Goal: Task Accomplishment & Management: Use online tool/utility

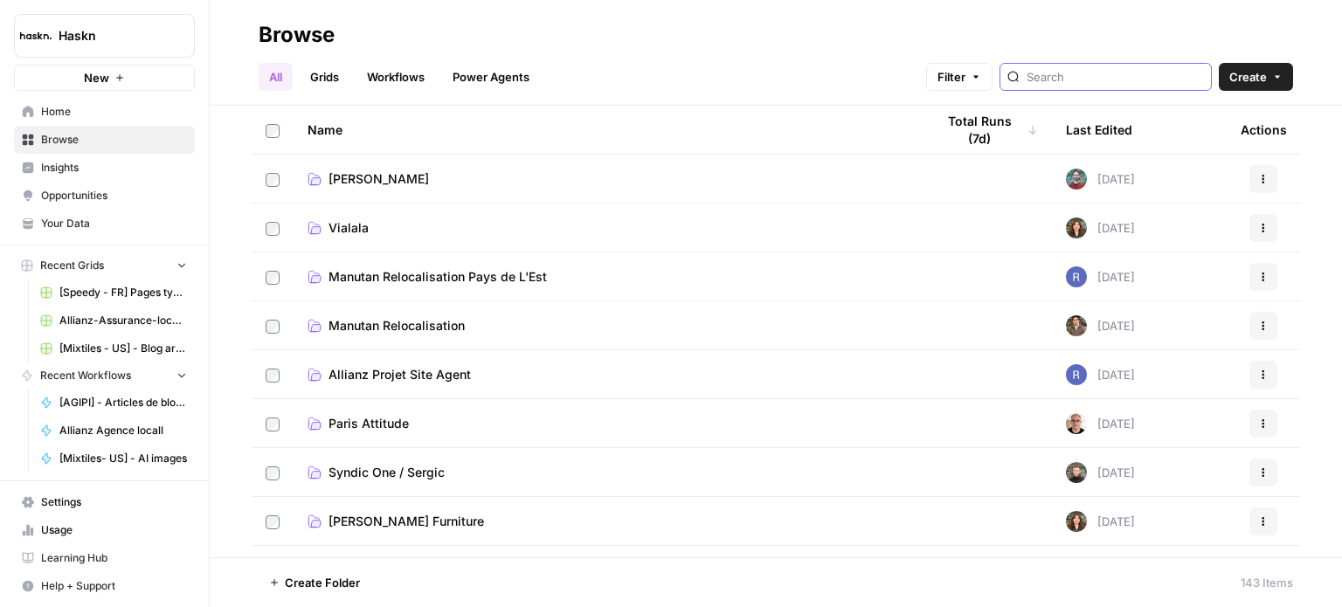
click at [1073, 86] on div at bounding box center [1106, 77] width 212 height 28
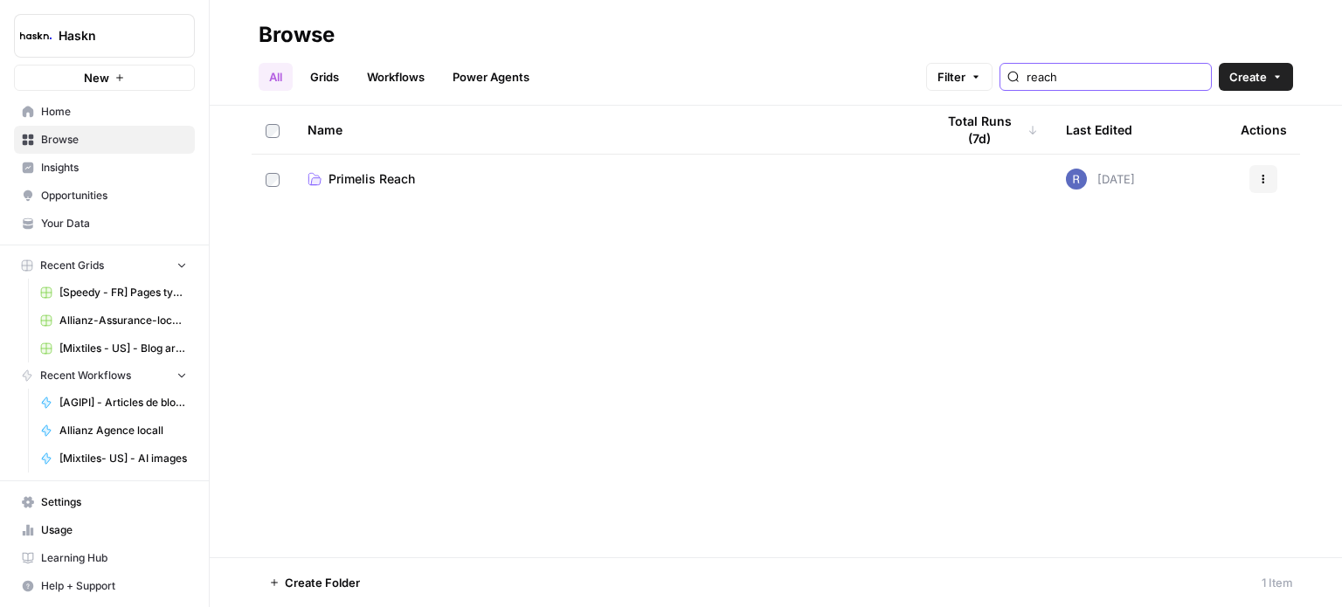
type input "reach"
click at [835, 182] on link "Primelis Reach" at bounding box center [607, 178] width 599 height 17
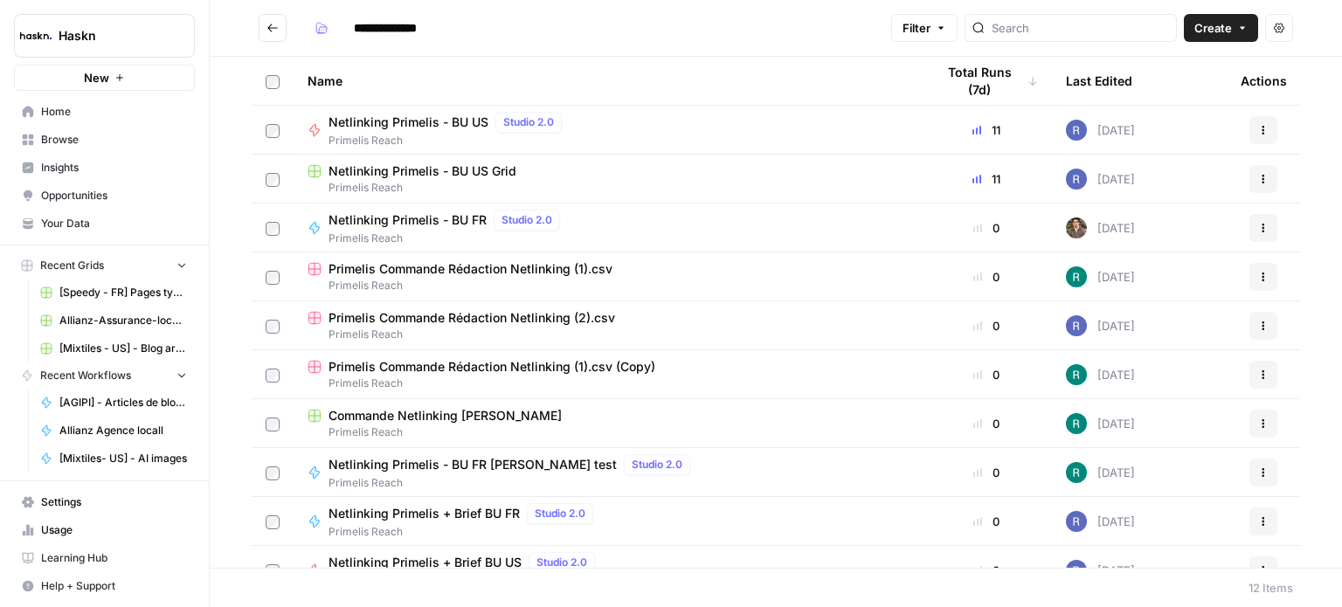
click at [661, 234] on div "Netlinking Primelis - BU FR Studio 2.0 Primelis Reach" at bounding box center [607, 228] width 599 height 37
type input "**********"
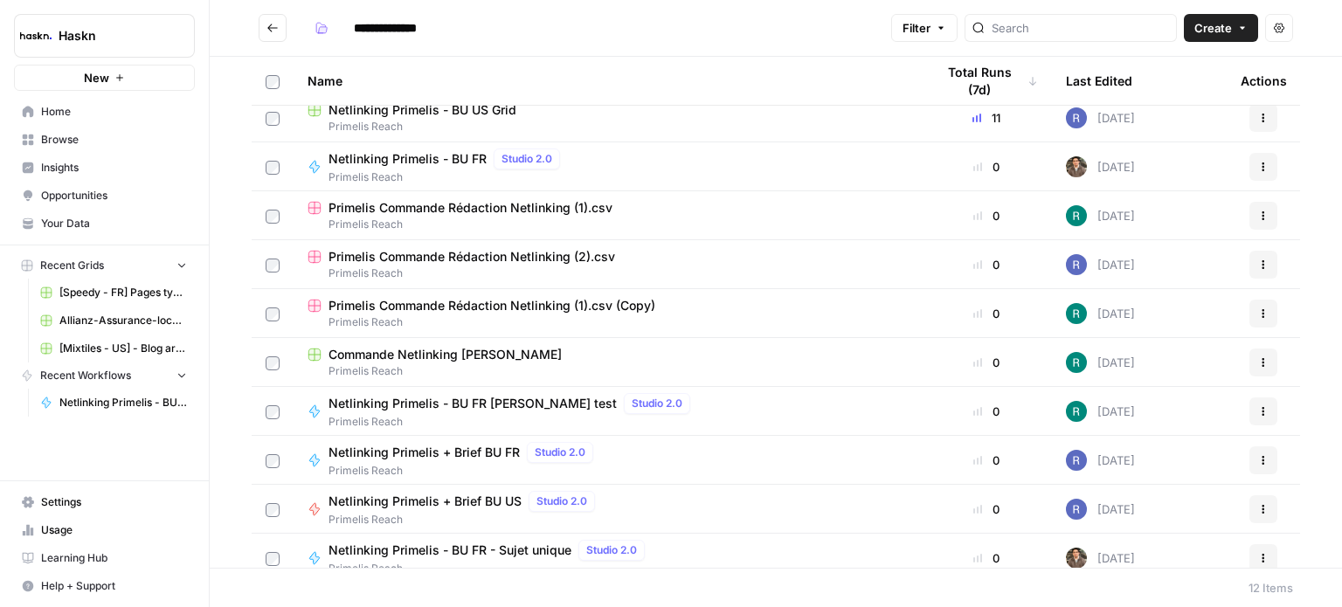
scroll to position [87, 0]
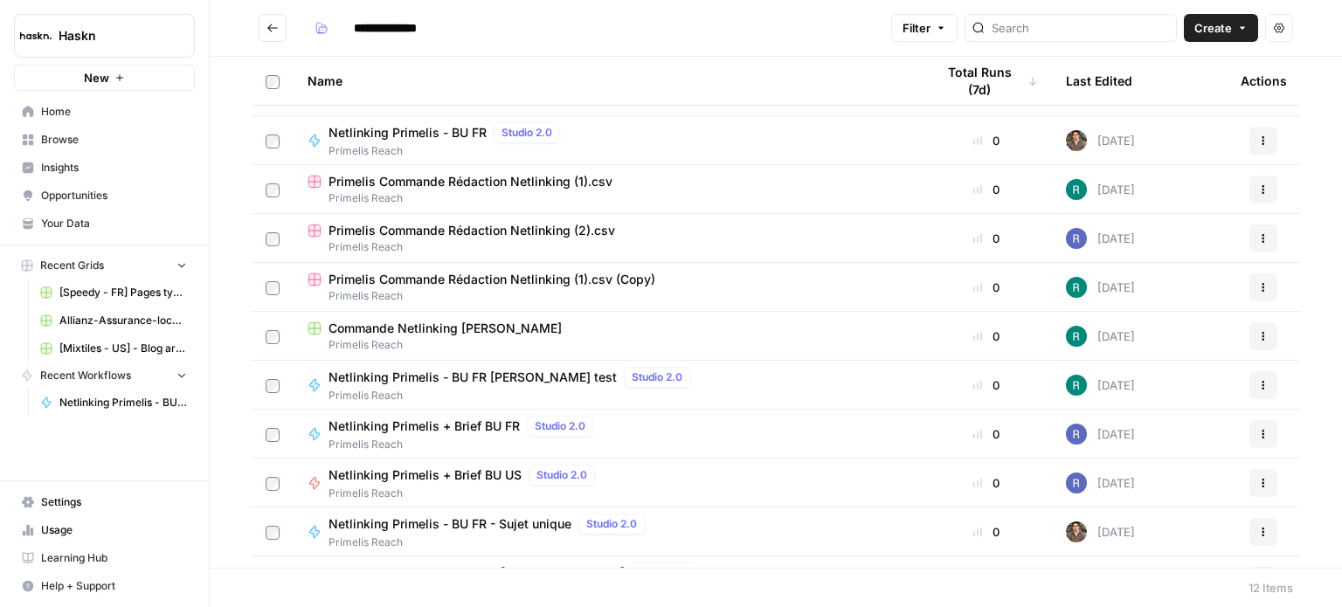
click at [499, 322] on span "Commande Netlinking [PERSON_NAME]" at bounding box center [445, 328] width 233 height 17
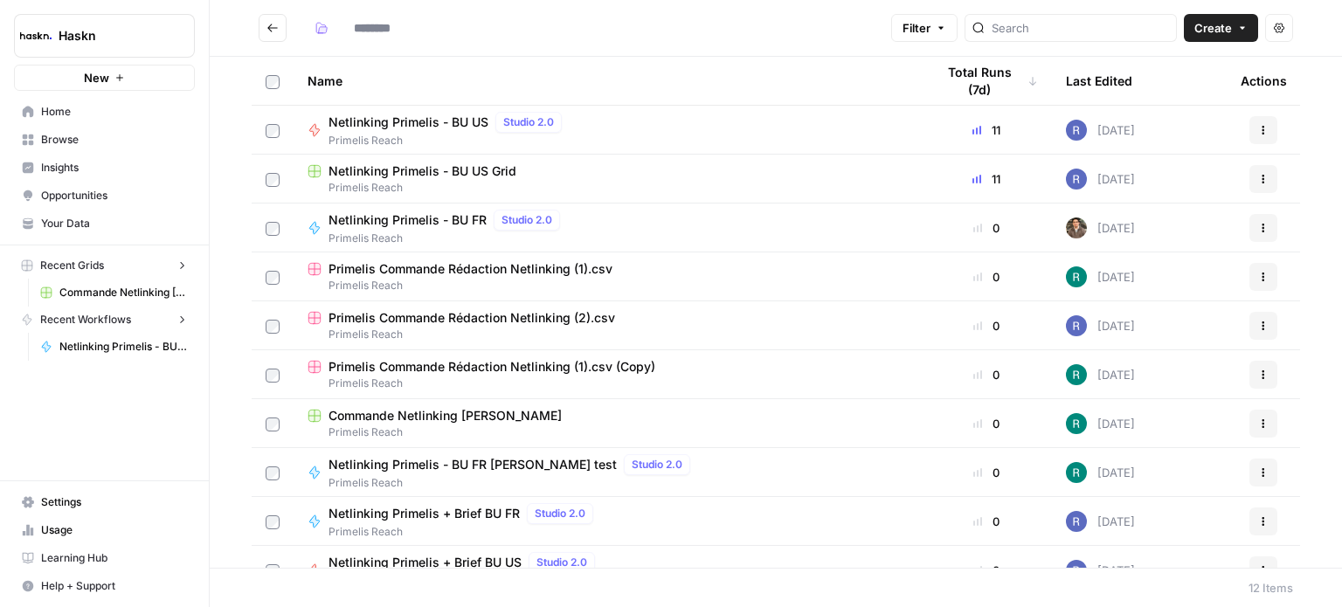
type input "**********"
click at [946, 23] on span "button" at bounding box center [941, 28] width 10 height 10
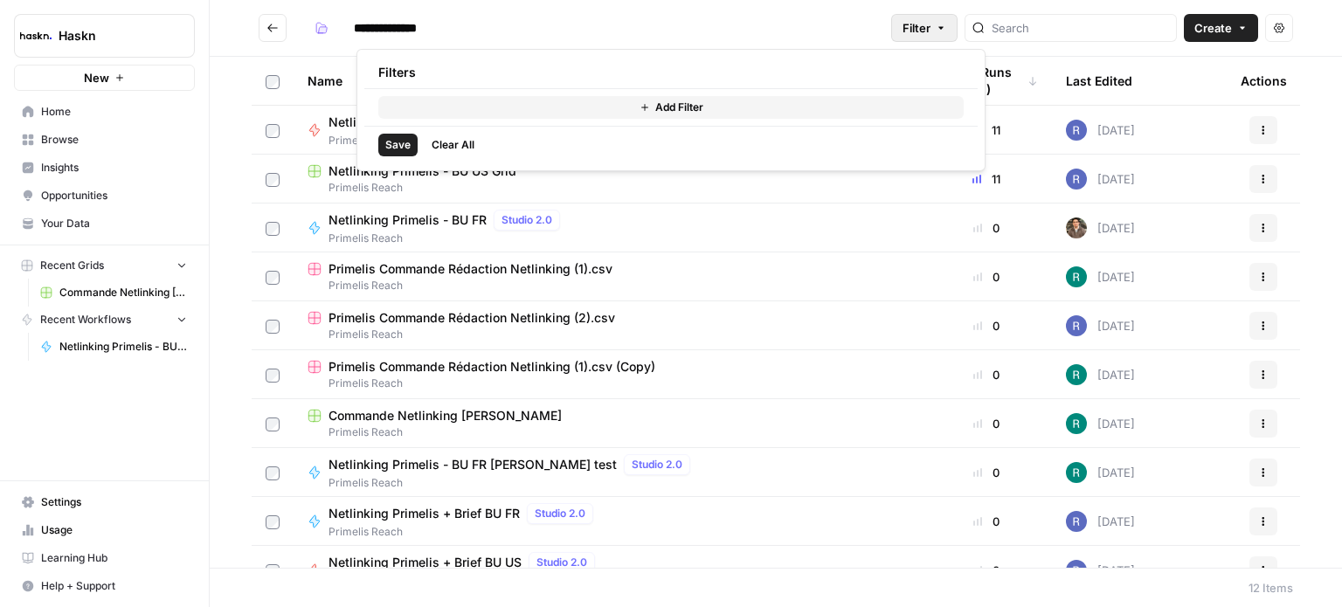
click at [710, 114] on button "Add Filter" at bounding box center [670, 107] width 585 height 23
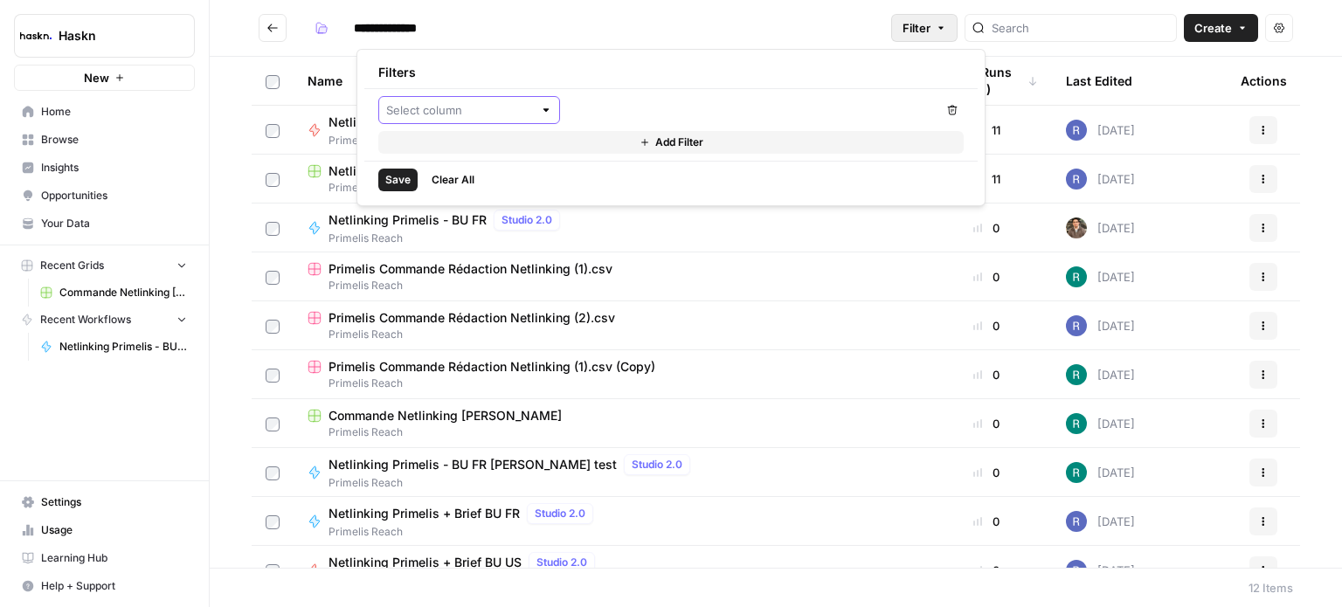
drag, startPoint x: 531, startPoint y: 109, endPoint x: 542, endPoint y: 111, distance: 10.6
click at [533, 109] on div at bounding box center [469, 110] width 182 height 28
click at [749, 89] on div "Remove Add Filter" at bounding box center [670, 125] width 613 height 72
drag, startPoint x: 1115, startPoint y: 56, endPoint x: 1124, endPoint y: 57, distance: 9.7
click at [1120, 57] on th "Last Edited" at bounding box center [1139, 81] width 175 height 48
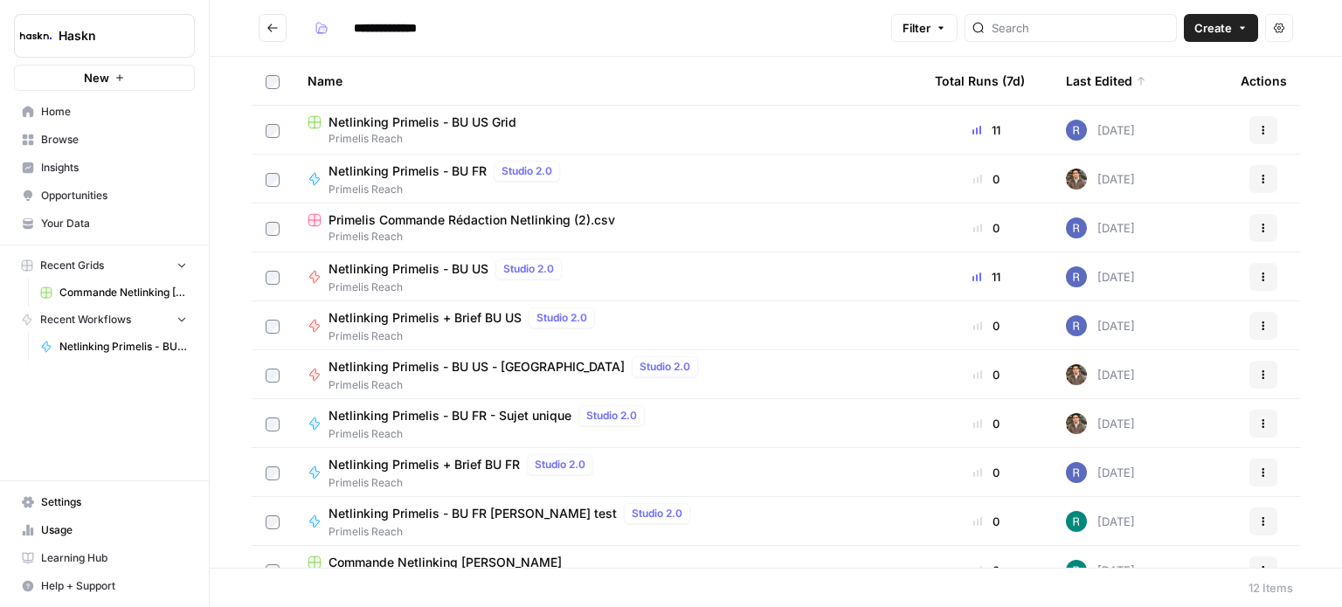
click at [393, 176] on span "Netlinking Primelis - BU FR" at bounding box center [408, 171] width 158 height 17
type input "**********"
click at [386, 135] on span "Primelis Reach" at bounding box center [607, 139] width 599 height 16
type input "**********"
click at [430, 475] on span "Primelis Reach" at bounding box center [465, 483] width 272 height 16
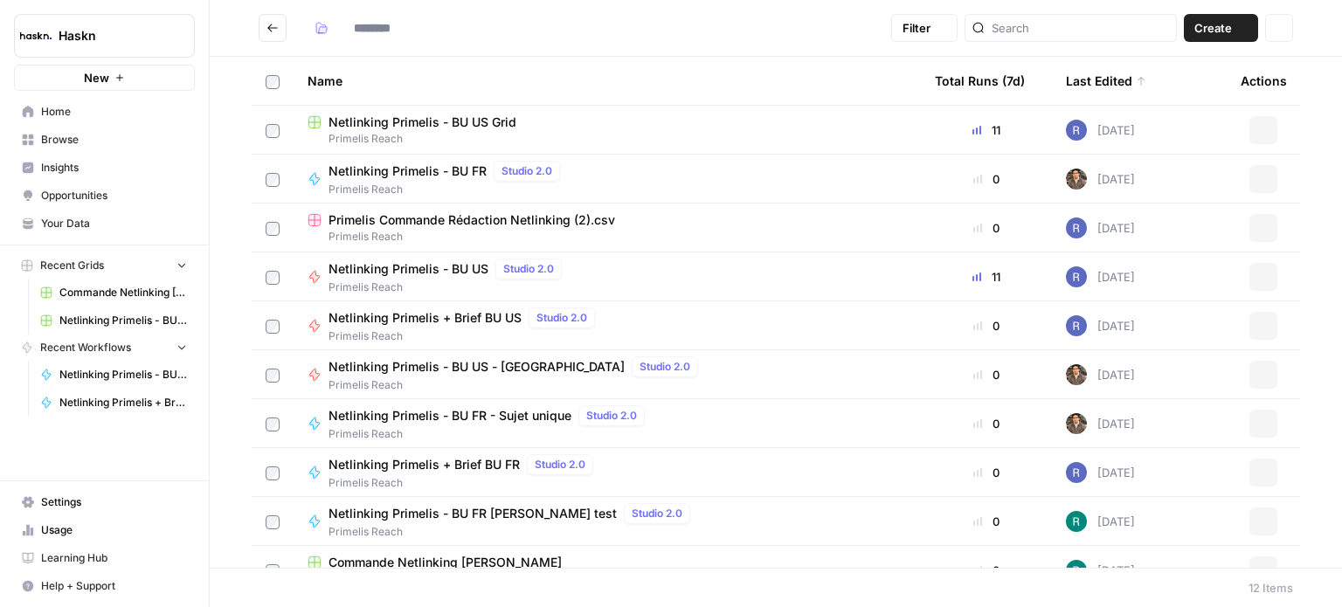
type input "**********"
click at [453, 476] on span "Primelis Reach" at bounding box center [465, 483] width 272 height 16
type input "**********"
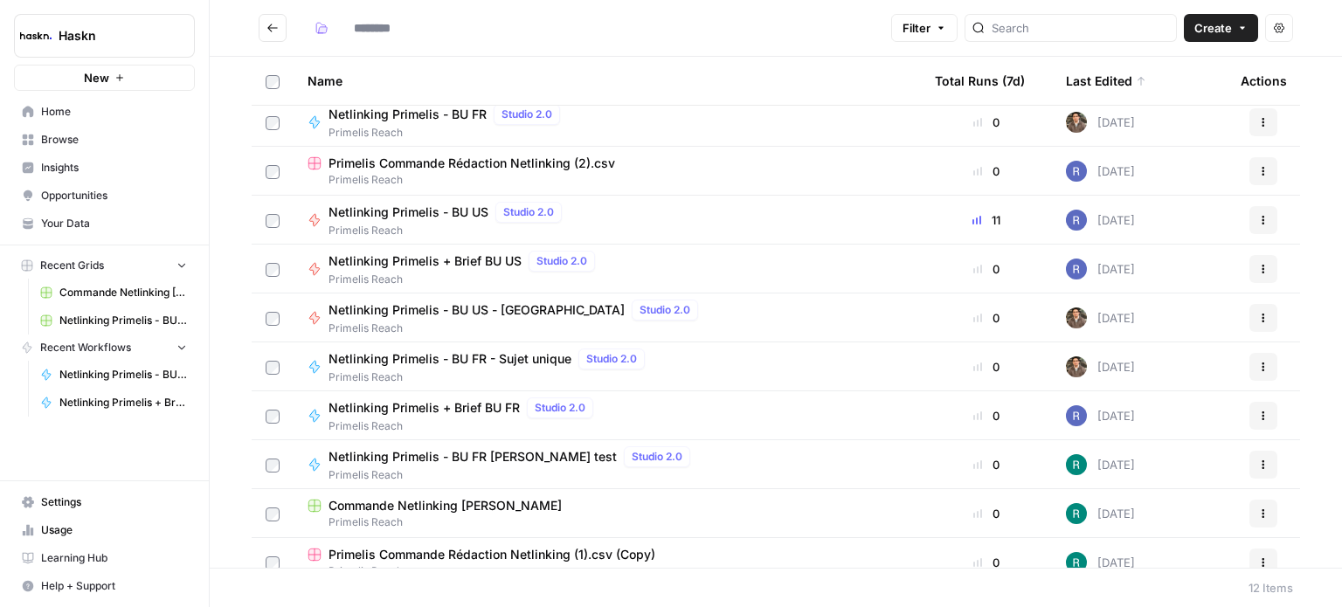
scroll to position [124, 0]
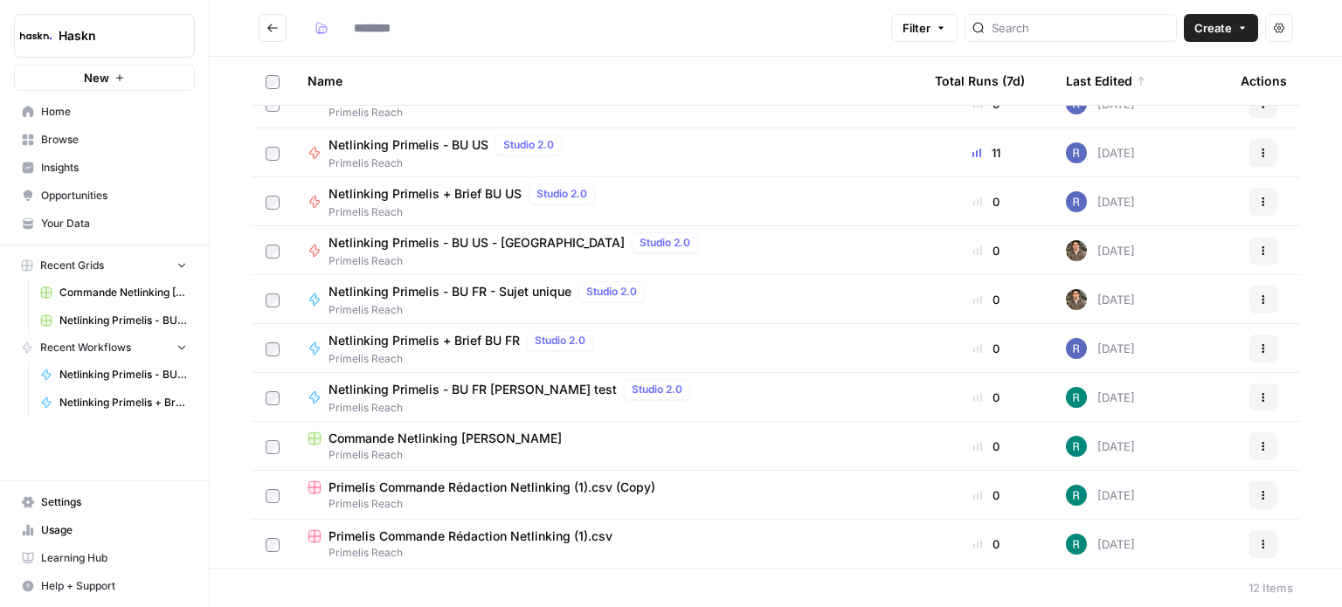
click at [471, 442] on span "Commande Netlinking [PERSON_NAME]" at bounding box center [445, 438] width 233 height 17
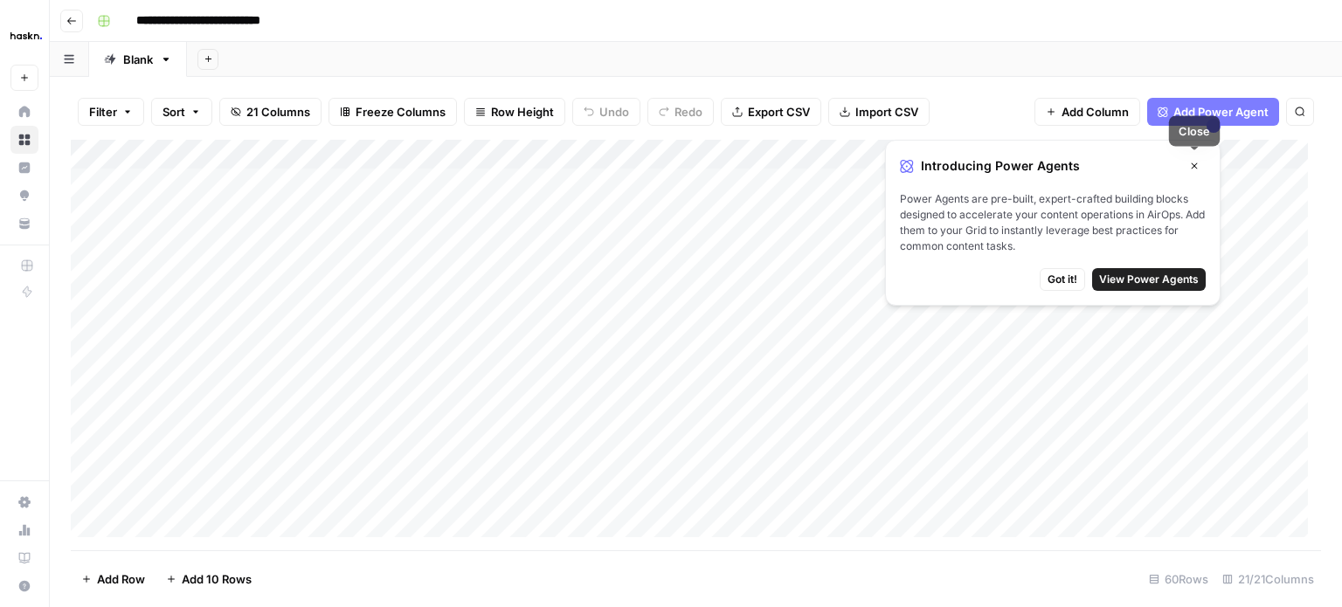
click at [1193, 166] on icon "button" at bounding box center [1194, 166] width 6 height 6
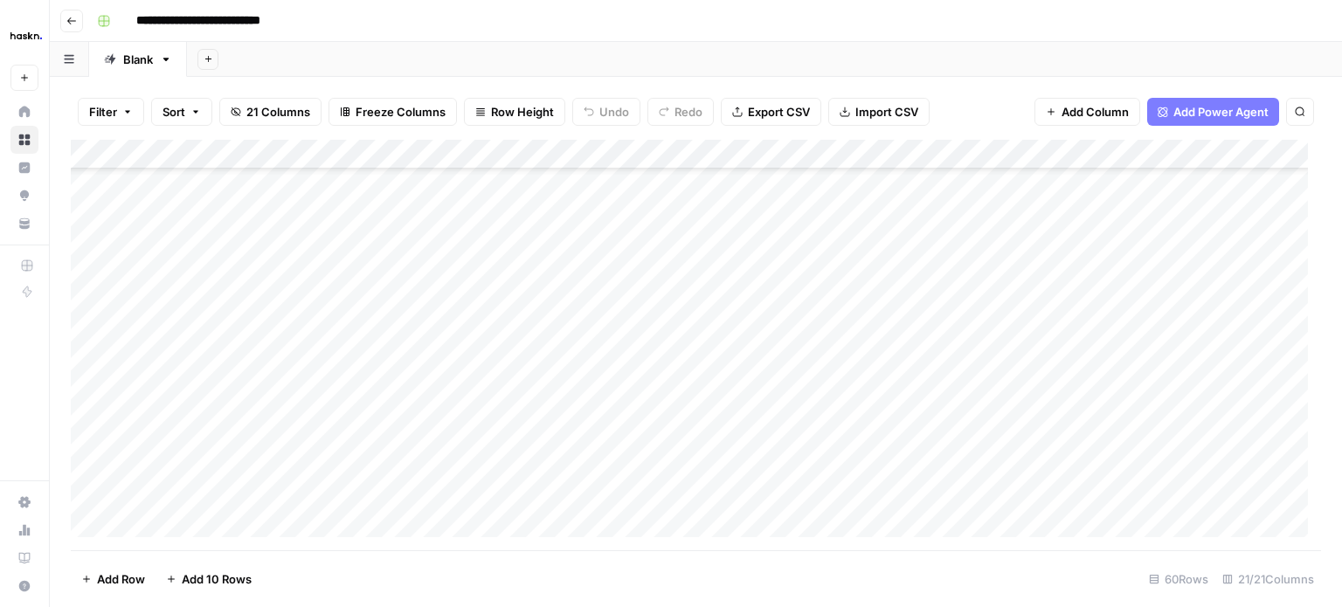
scroll to position [398, 0]
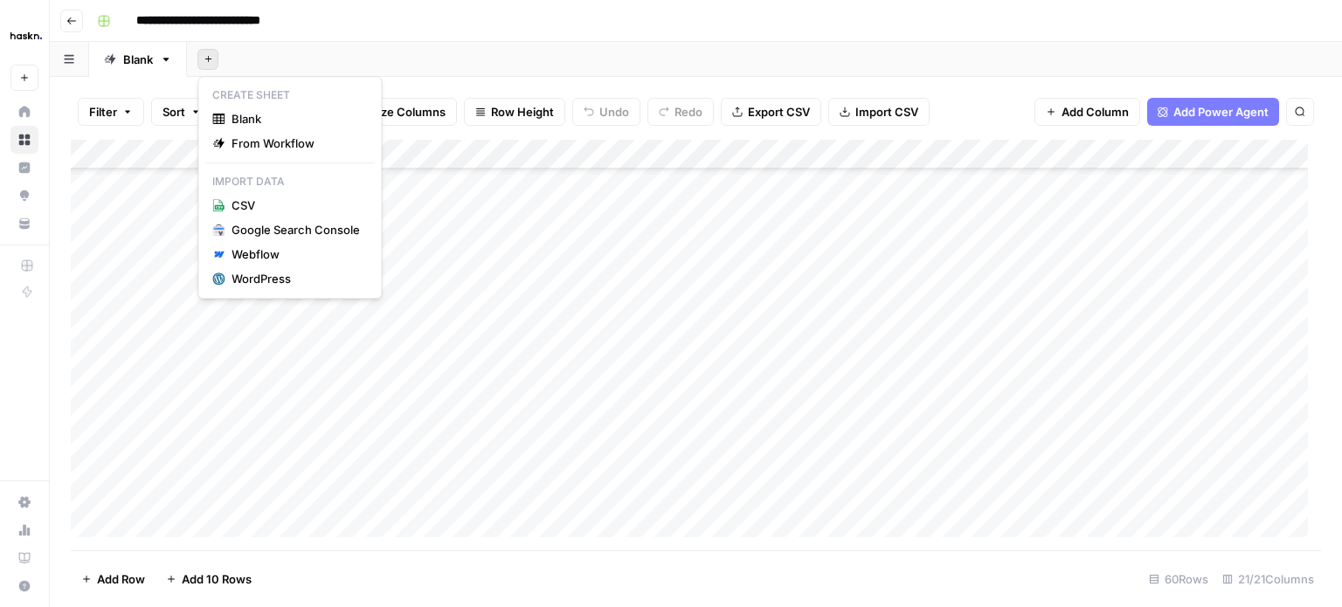
click at [204, 61] on icon "button" at bounding box center [209, 59] width 10 height 10
click at [241, 114] on span "Blank" at bounding box center [296, 118] width 128 height 17
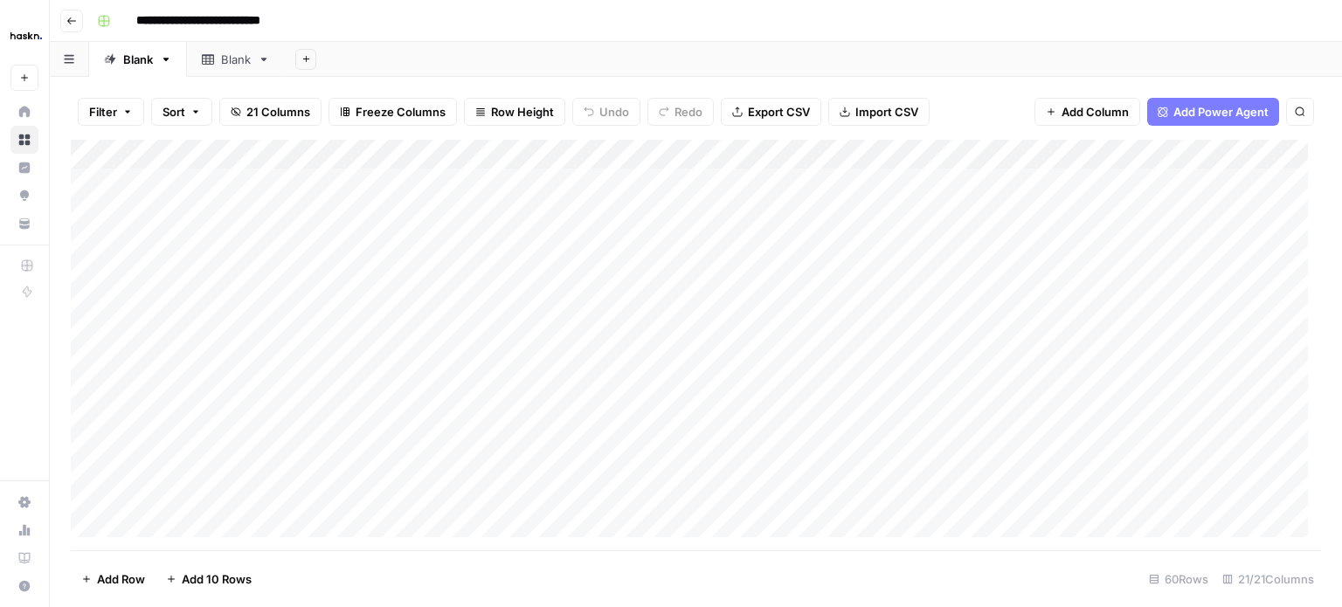
click at [211, 59] on icon at bounding box center [208, 59] width 12 height 12
click at [121, 62] on div "Blank" at bounding box center [128, 59] width 49 height 17
drag, startPoint x: 229, startPoint y: 68, endPoint x: 262, endPoint y: 52, distance: 36.7
drag, startPoint x: 262, startPoint y: 52, endPoint x: 234, endPoint y: 60, distance: 29.0
drag, startPoint x: 234, startPoint y: 60, endPoint x: 514, endPoint y: 49, distance: 279.8
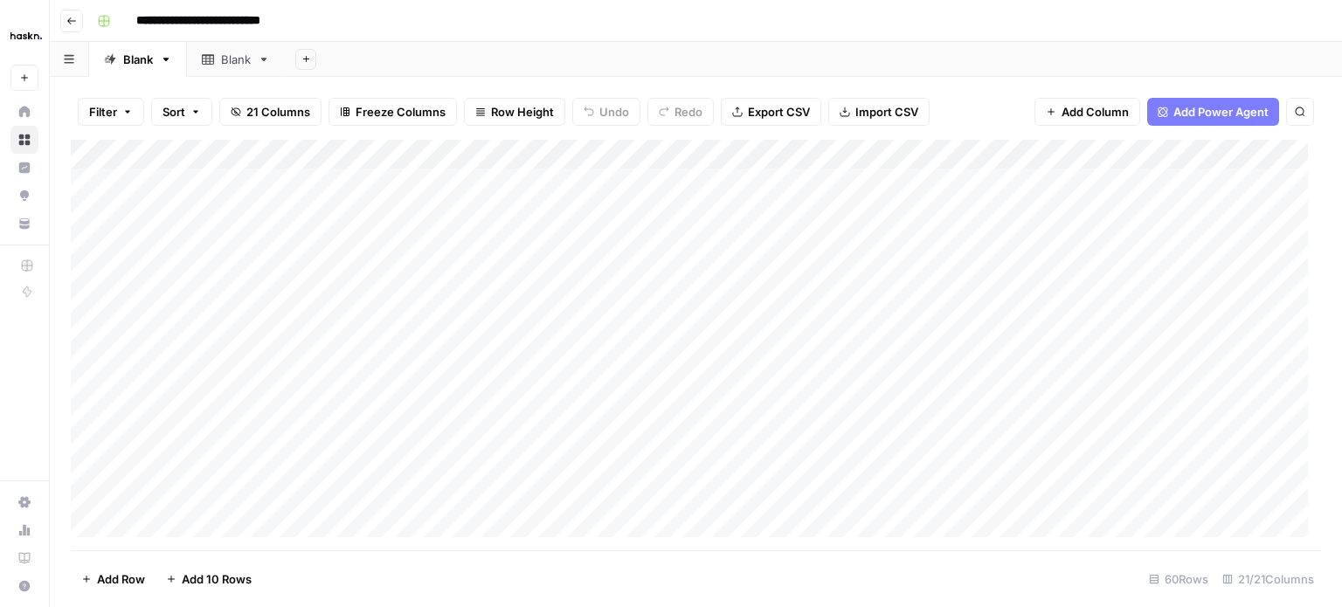
click at [514, 49] on div "Add Sheet" at bounding box center [813, 59] width 1057 height 35
click at [227, 67] on div "Blank" at bounding box center [236, 59] width 30 height 17
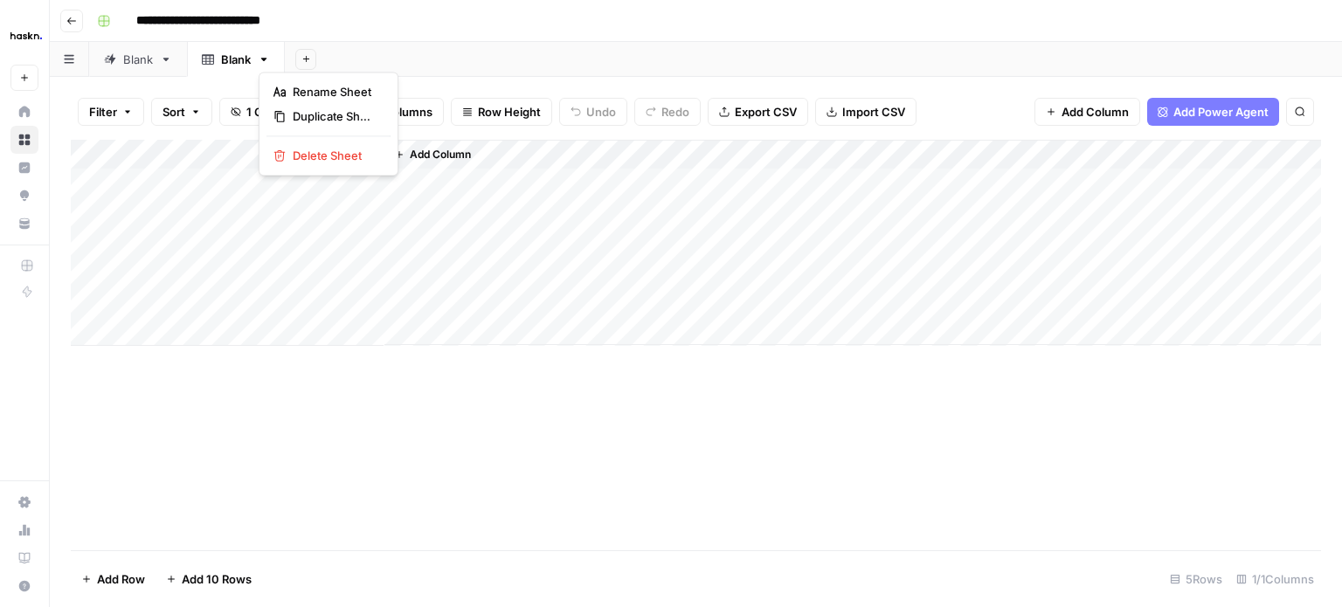
click at [266, 59] on icon "button" at bounding box center [264, 59] width 6 height 3
click at [311, 156] on span "Delete Sheet" at bounding box center [335, 155] width 84 height 17
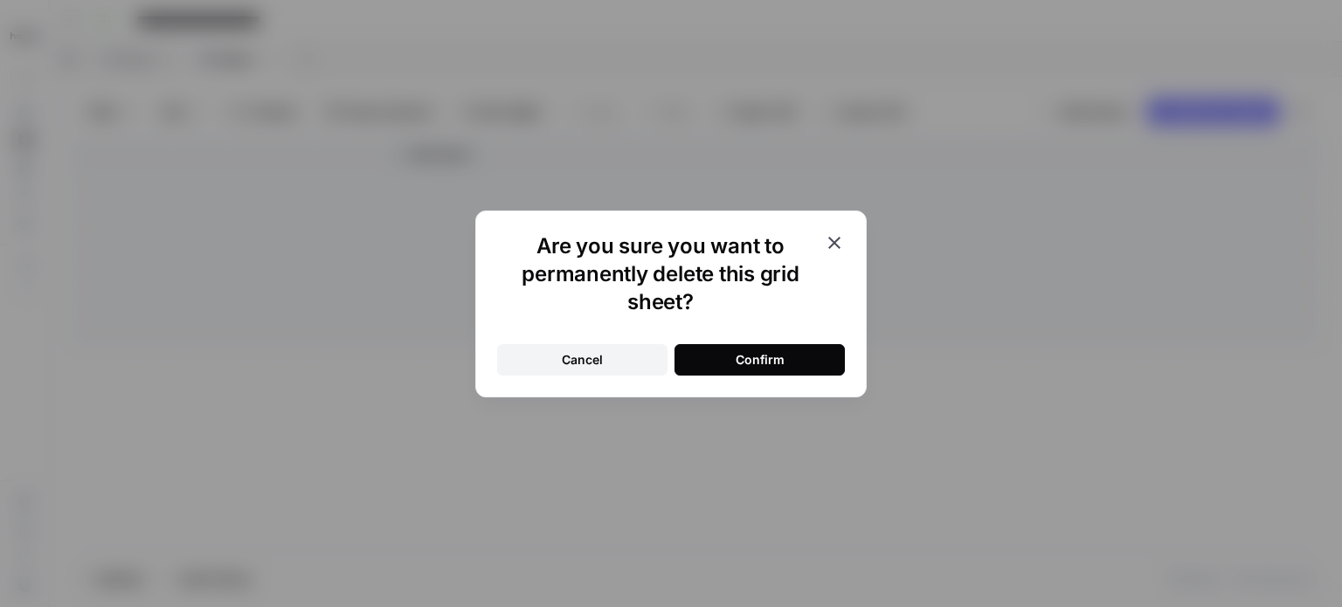
click at [716, 357] on button "Confirm" at bounding box center [760, 359] width 170 height 31
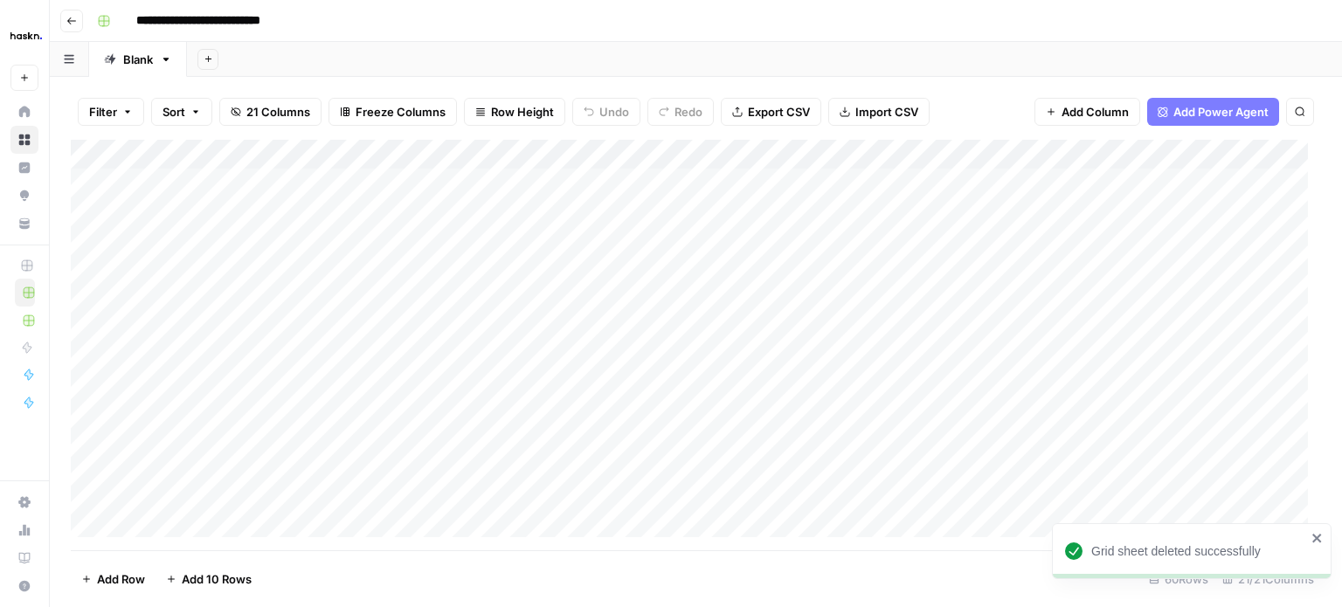
click at [168, 58] on icon "button" at bounding box center [166, 59] width 6 height 3
click at [202, 106] on button "Duplicate Sheet" at bounding box center [230, 116] width 124 height 24
click at [210, 569] on button "Add 10 Rows" at bounding box center [209, 579] width 107 height 28
drag, startPoint x: 204, startPoint y: 181, endPoint x: 197, endPoint y: 393, distance: 212.4
click at [197, 393] on div "Add Column" at bounding box center [696, 317] width 1250 height 355
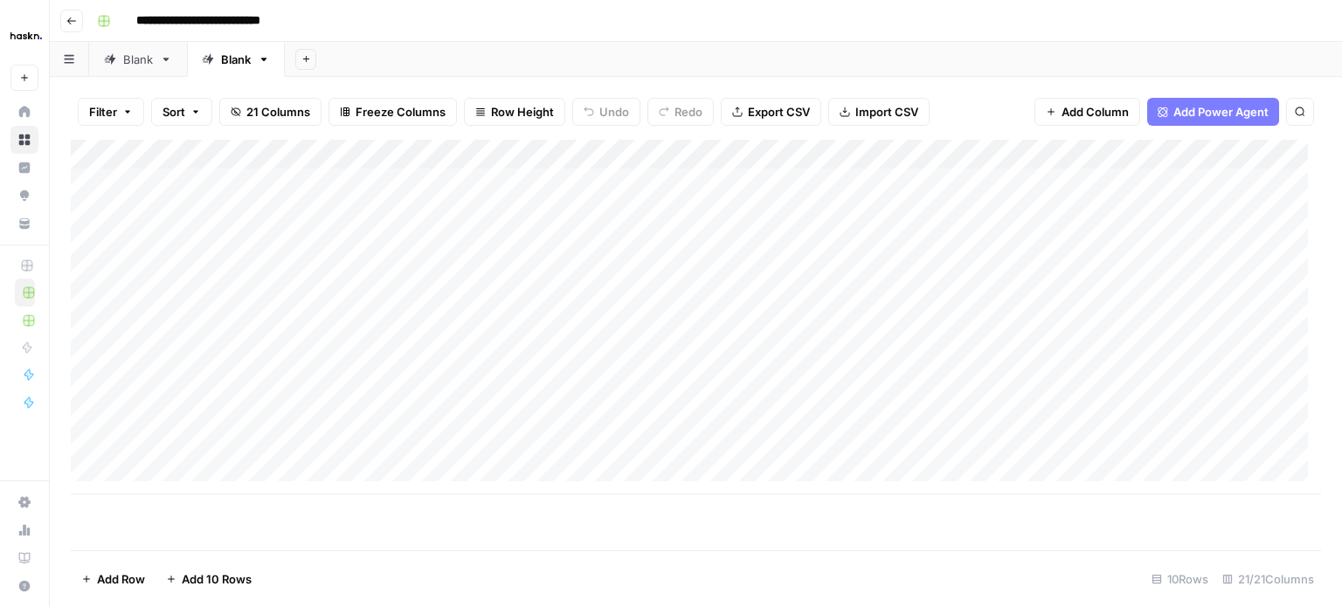
click at [318, 247] on div "Add Column" at bounding box center [696, 317] width 1250 height 355
click at [208, 185] on div "Add Column" at bounding box center [696, 317] width 1250 height 355
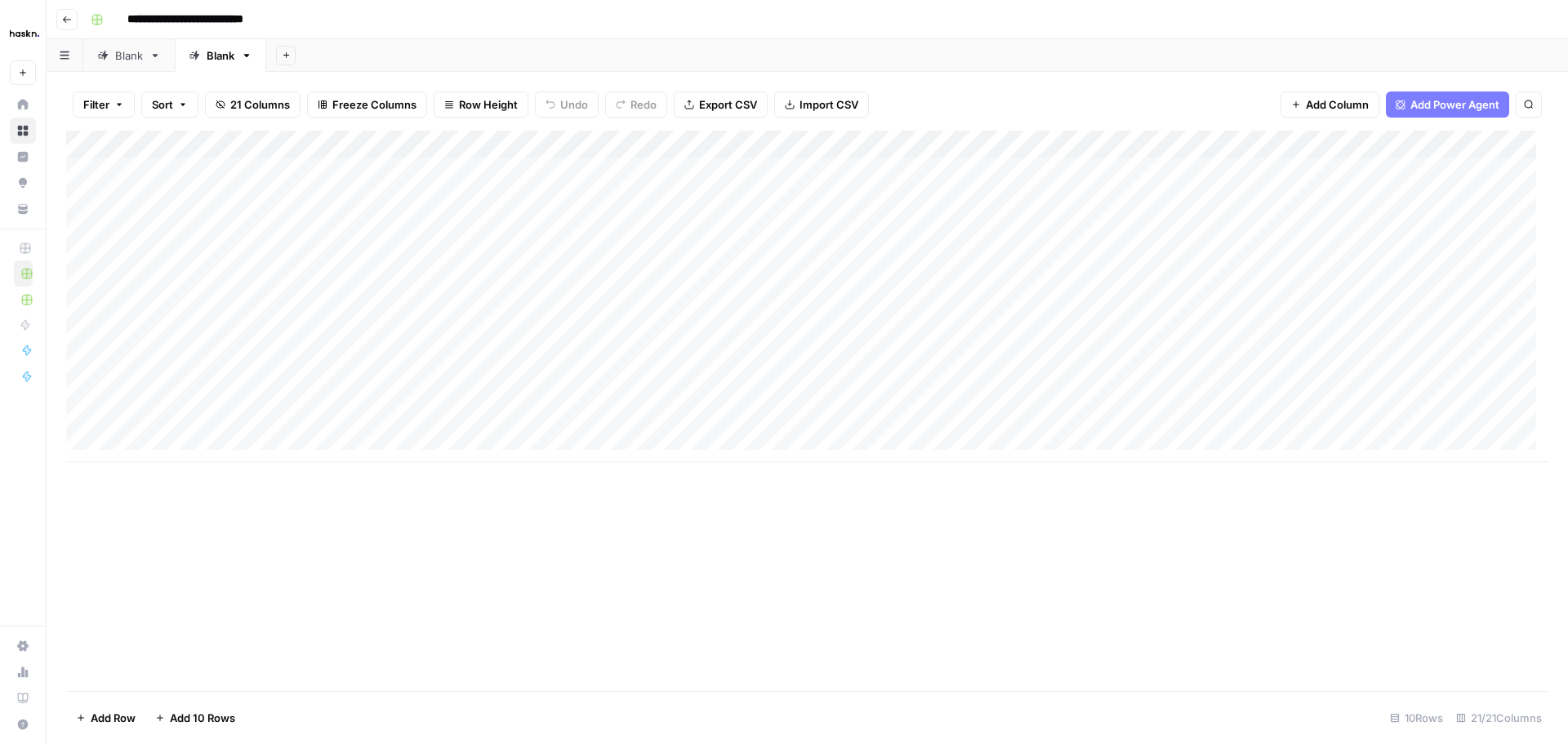
drag, startPoint x: 900, startPoint y: 171, endPoint x: 946, endPoint y: 365, distance: 199.4
click at [946, 365] on div "Add Column" at bounding box center [807, 296] width 1482 height 332
click at [1110, 254] on div "Add Column" at bounding box center [807, 296] width 1482 height 332
click at [951, 178] on div "Add Column" at bounding box center [807, 296] width 1482 height 332
click at [78, 169] on button "button" at bounding box center [95, 171] width 58 height 29
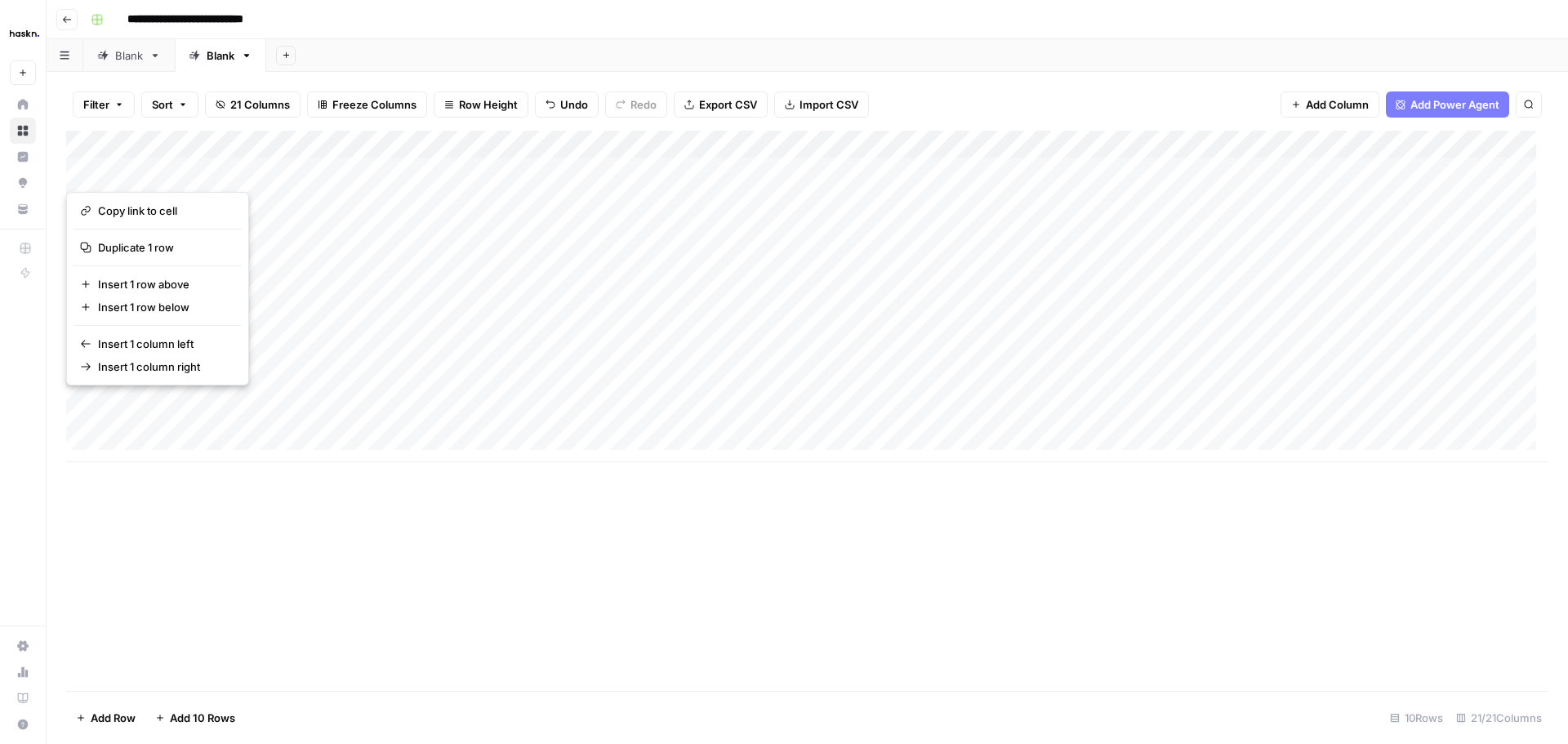
click at [83, 169] on button "button" at bounding box center [95, 171] width 58 height 29
click at [412, 167] on div "Add Column" at bounding box center [807, 296] width 1482 height 332
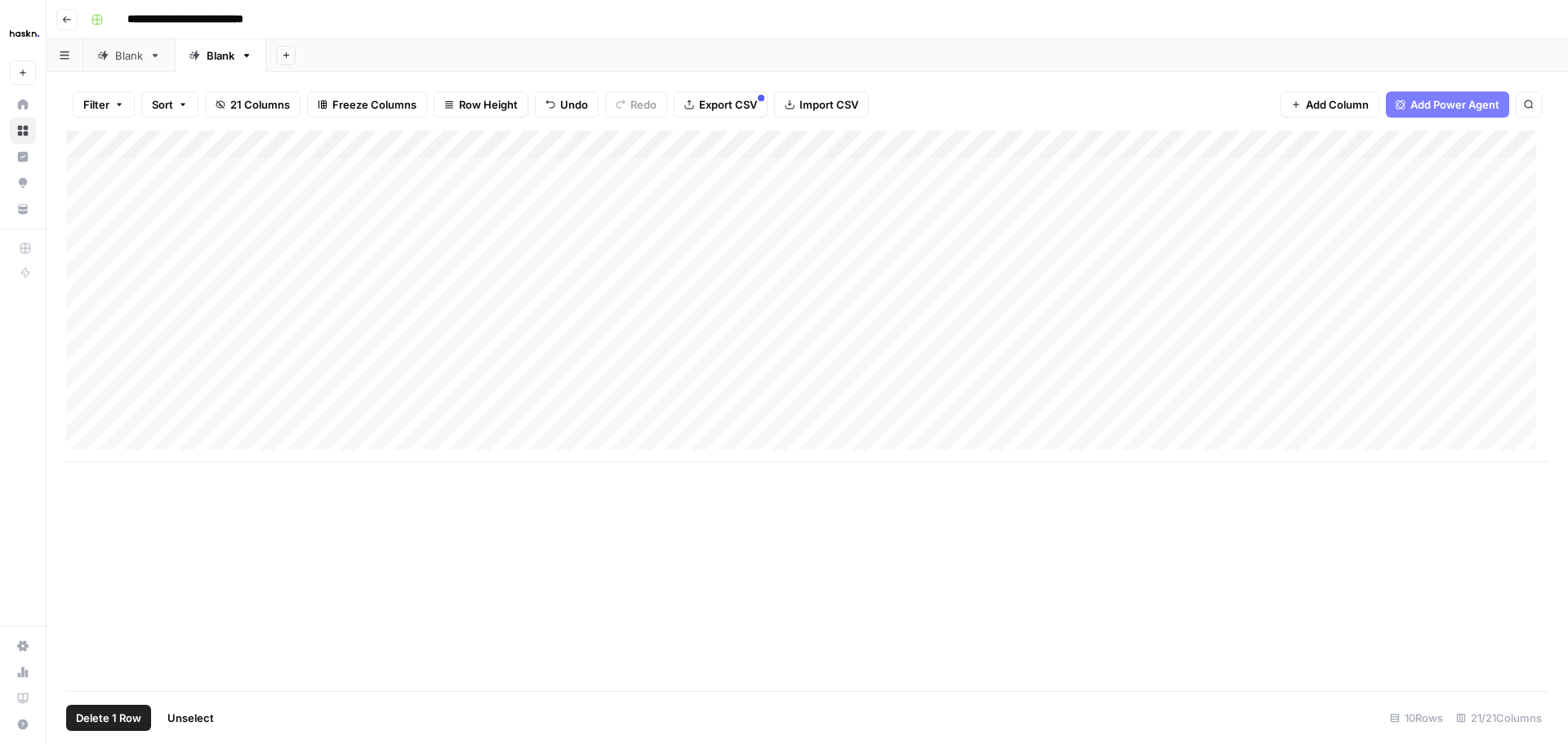
click at [87, 171] on div "Add Column" at bounding box center [807, 296] width 1482 height 332
click at [547, 106] on icon "button" at bounding box center [550, 105] width 9 height 9
click at [747, 299] on div "Add Column" at bounding box center [807, 296] width 1482 height 332
click at [934, 167] on div "Add Column" at bounding box center [807, 296] width 1482 height 332
drag, startPoint x: 898, startPoint y: 171, endPoint x: 97, endPoint y: 172, distance: 801.0
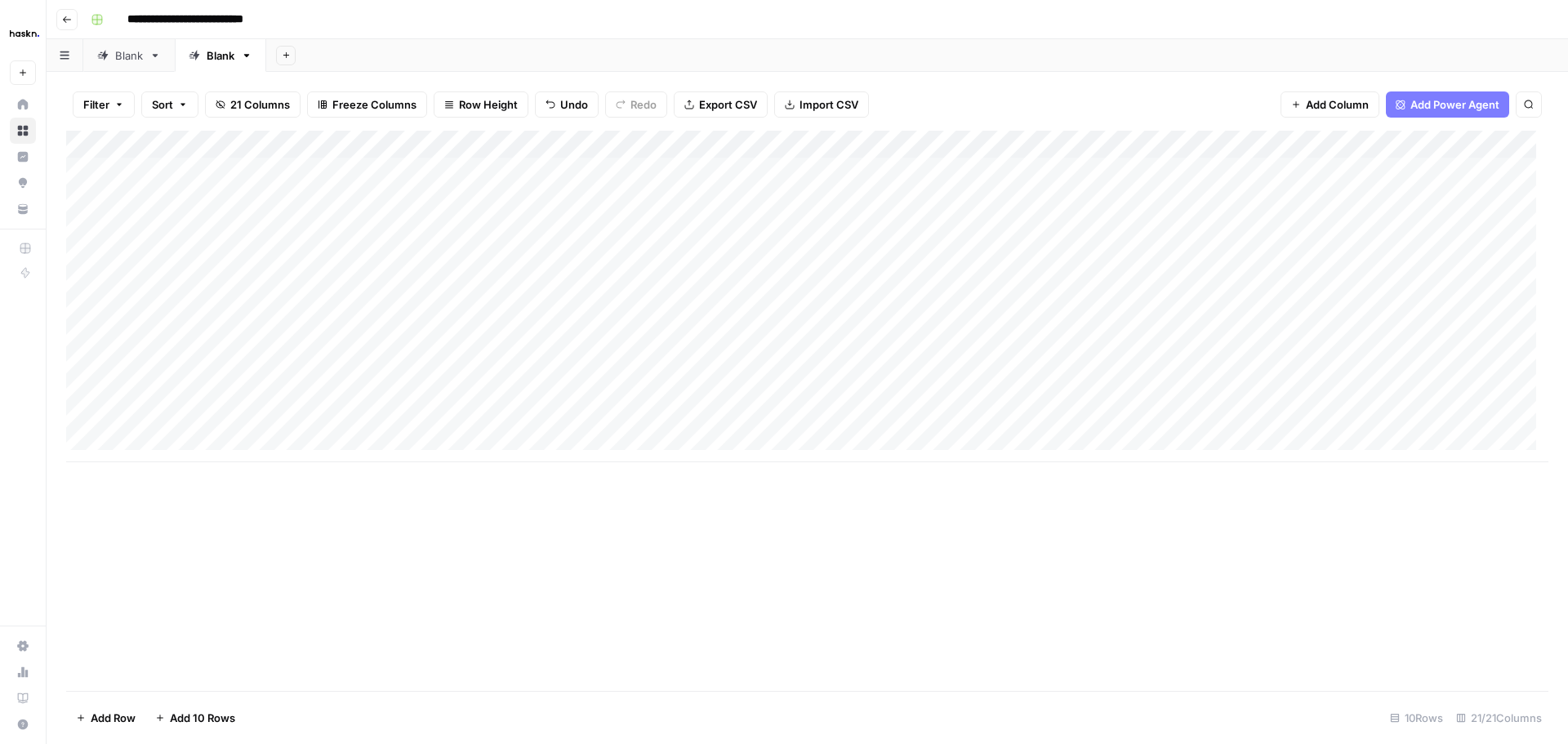
click at [97, 172] on div "Add Column" at bounding box center [807, 296] width 1482 height 332
click at [82, 171] on div "Add Column" at bounding box center [807, 296] width 1482 height 332
click at [132, 566] on span "Delete 1 Row" at bounding box center [108, 717] width 65 height 16
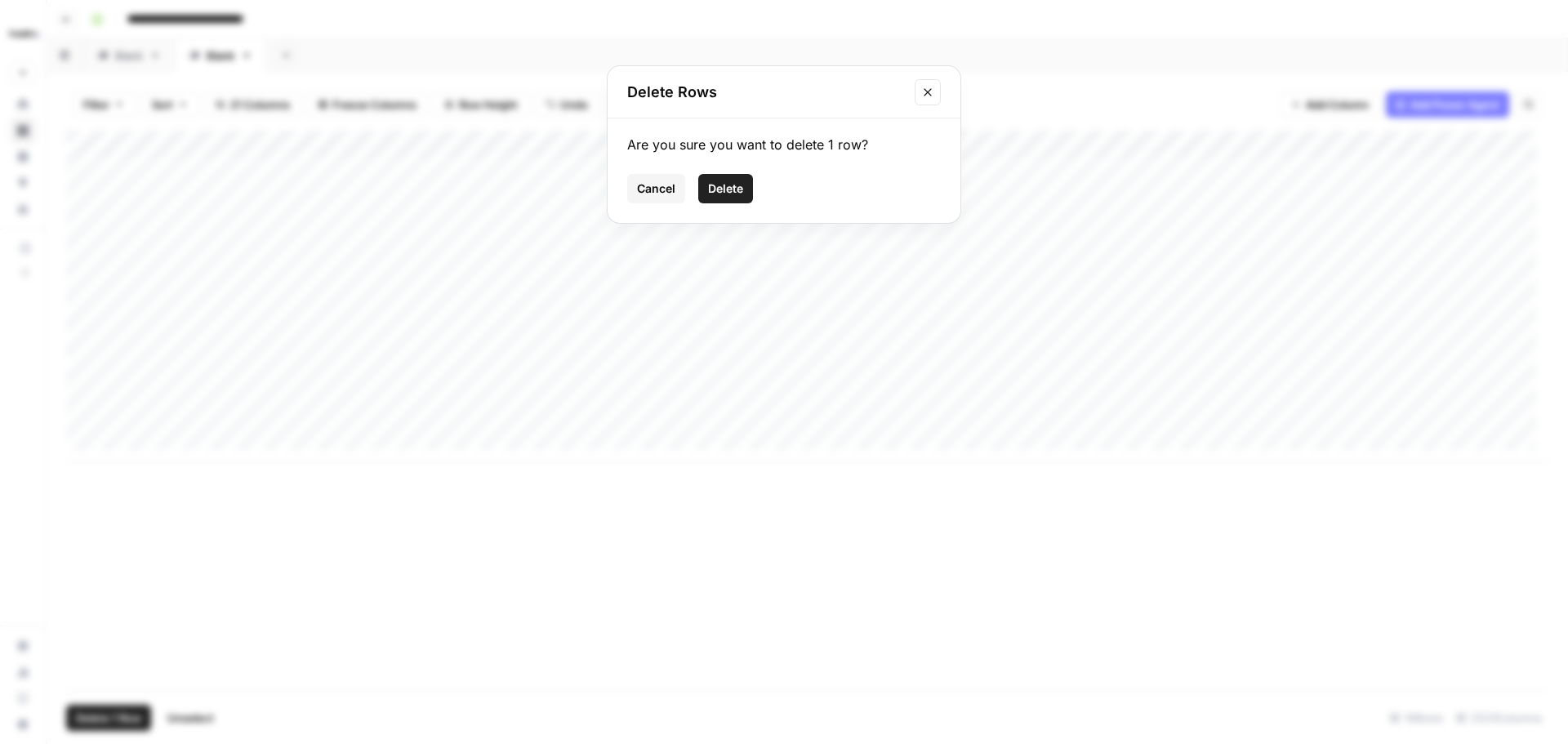
click at [732, 187] on span "Delete" at bounding box center [726, 188] width 36 height 16
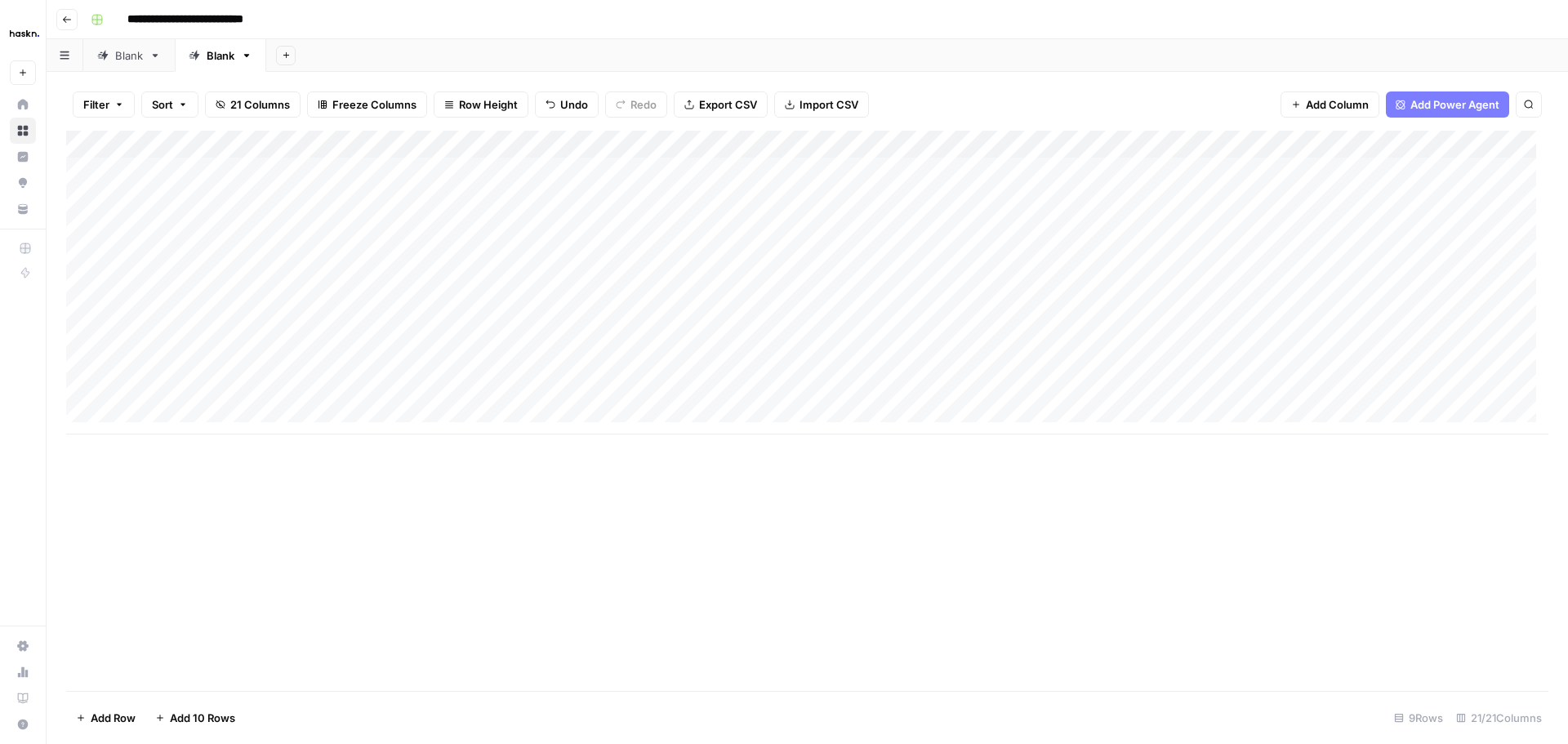
click at [898, 175] on div "Add Column" at bounding box center [807, 282] width 1482 height 304
click at [896, 175] on div "Add Column" at bounding box center [807, 282] width 1482 height 304
click at [895, 172] on textarea "**********" at bounding box center [988, 172] width 262 height 22
type textarea "**********"
click at [979, 171] on div "Add Column" at bounding box center [807, 282] width 1482 height 304
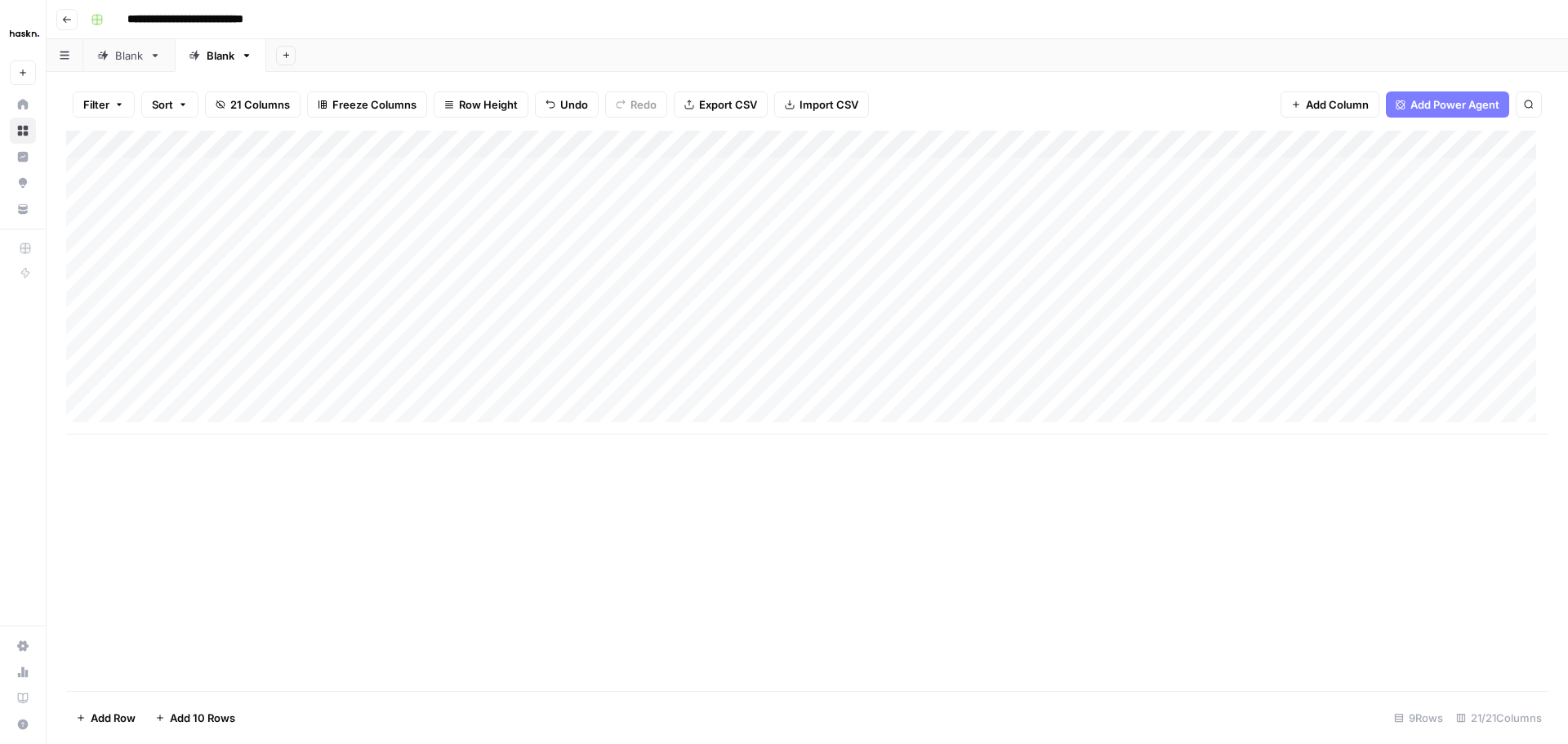
click at [976, 171] on div "Add Column" at bounding box center [807, 282] width 1482 height 304
type textarea "**********"
click at [981, 196] on div "Add Column" at bounding box center [807, 282] width 1482 height 304
click at [981, 196] on textarea "**********" at bounding box center [988, 200] width 262 height 22
click at [893, 199] on textarea "**********" at bounding box center [988, 200] width 262 height 22
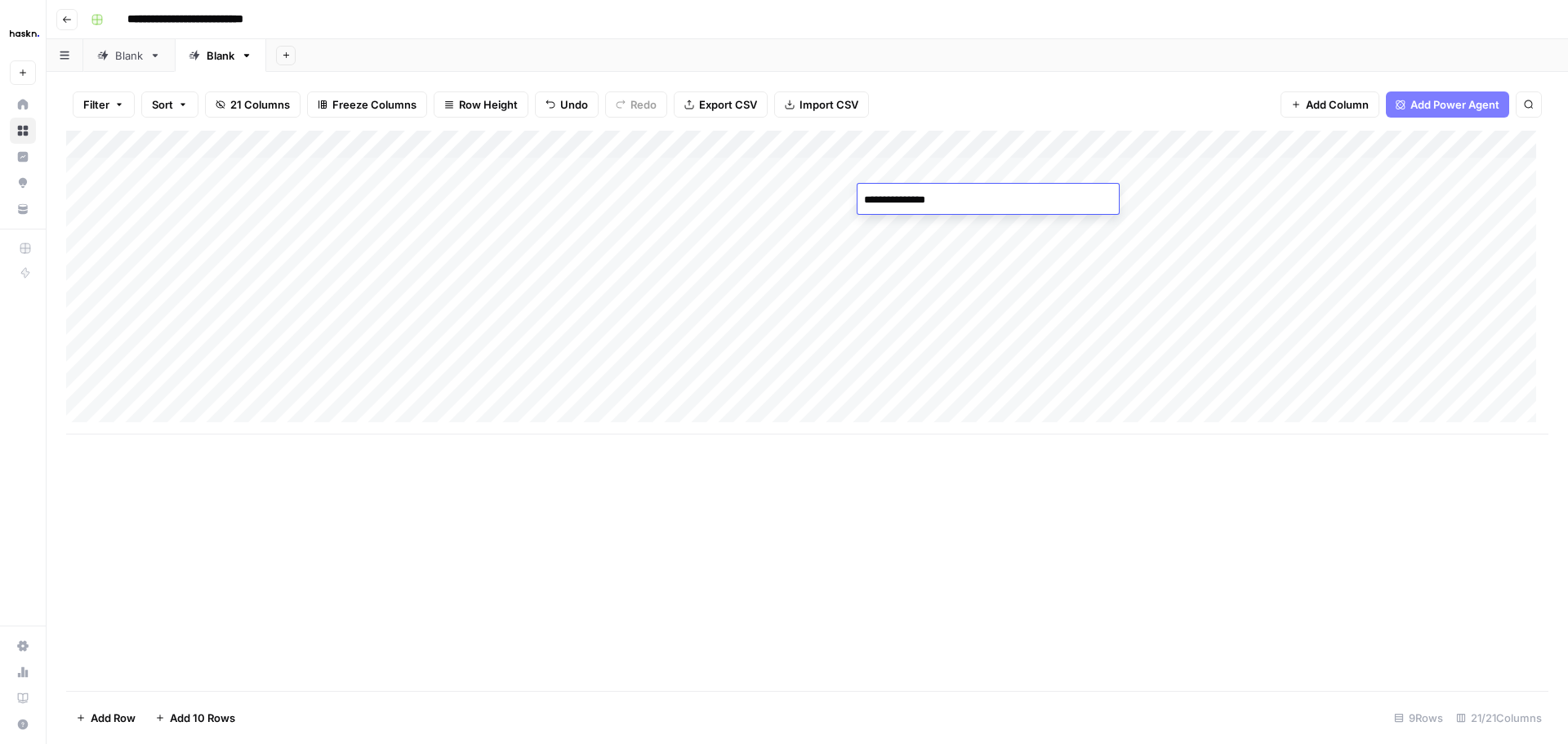
type textarea "**********"
click at [1221, 314] on div "Add Column" at bounding box center [807, 282] width 1482 height 304
click at [894, 281] on div "Add Column" at bounding box center [807, 282] width 1482 height 304
drag, startPoint x: 894, startPoint y: 281, endPoint x: 870, endPoint y: 279, distance: 24.1
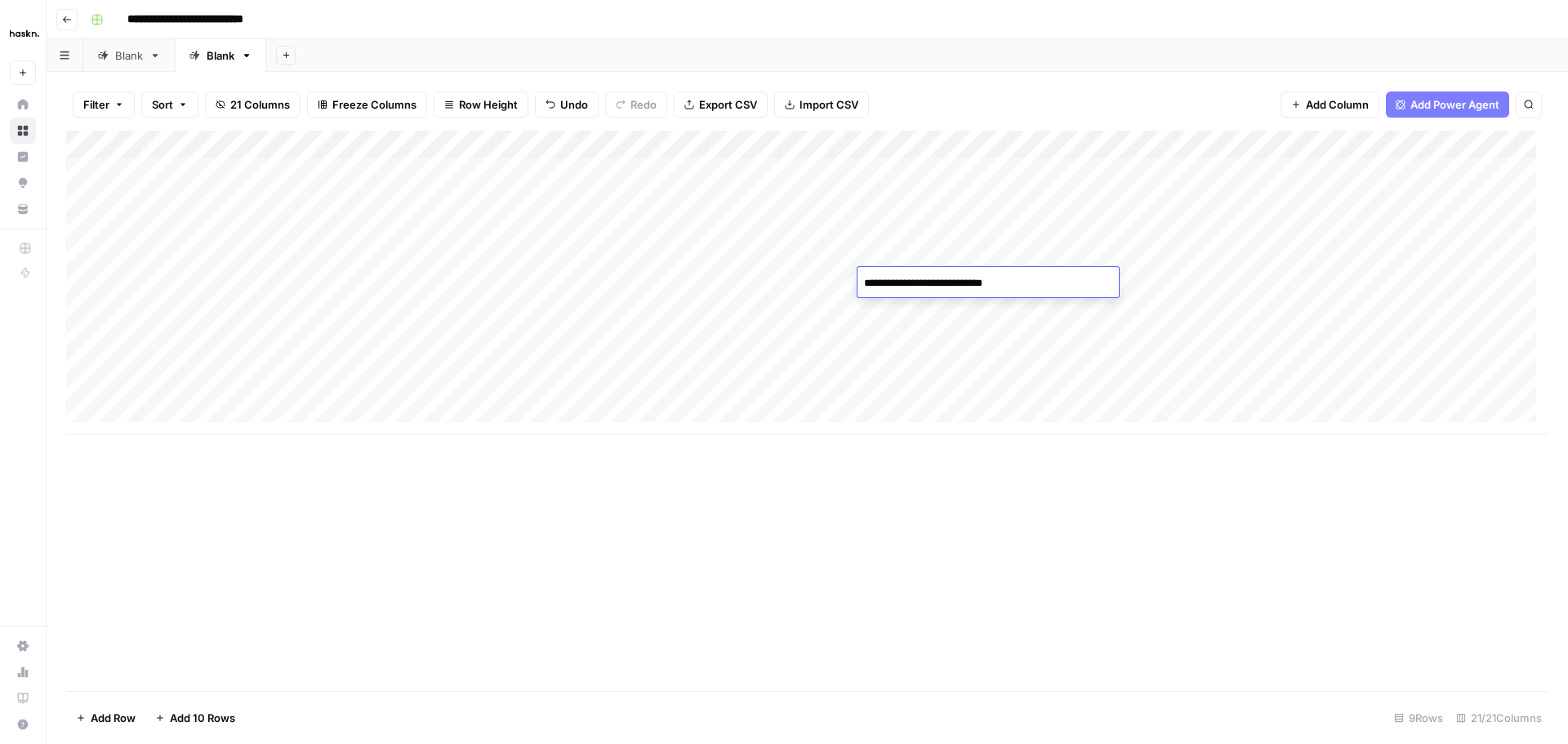
click at [863, 281] on textarea "**********" at bounding box center [988, 283] width 262 height 22
click at [895, 281] on textarea "**********" at bounding box center [988, 283] width 262 height 22
drag, startPoint x: 892, startPoint y: 281, endPoint x: 848, endPoint y: 279, distance: 44.0
click at [848, 279] on body "**********" at bounding box center [784, 372] width 1568 height 744
click at [1006, 285] on textarea "**********" at bounding box center [988, 283] width 262 height 22
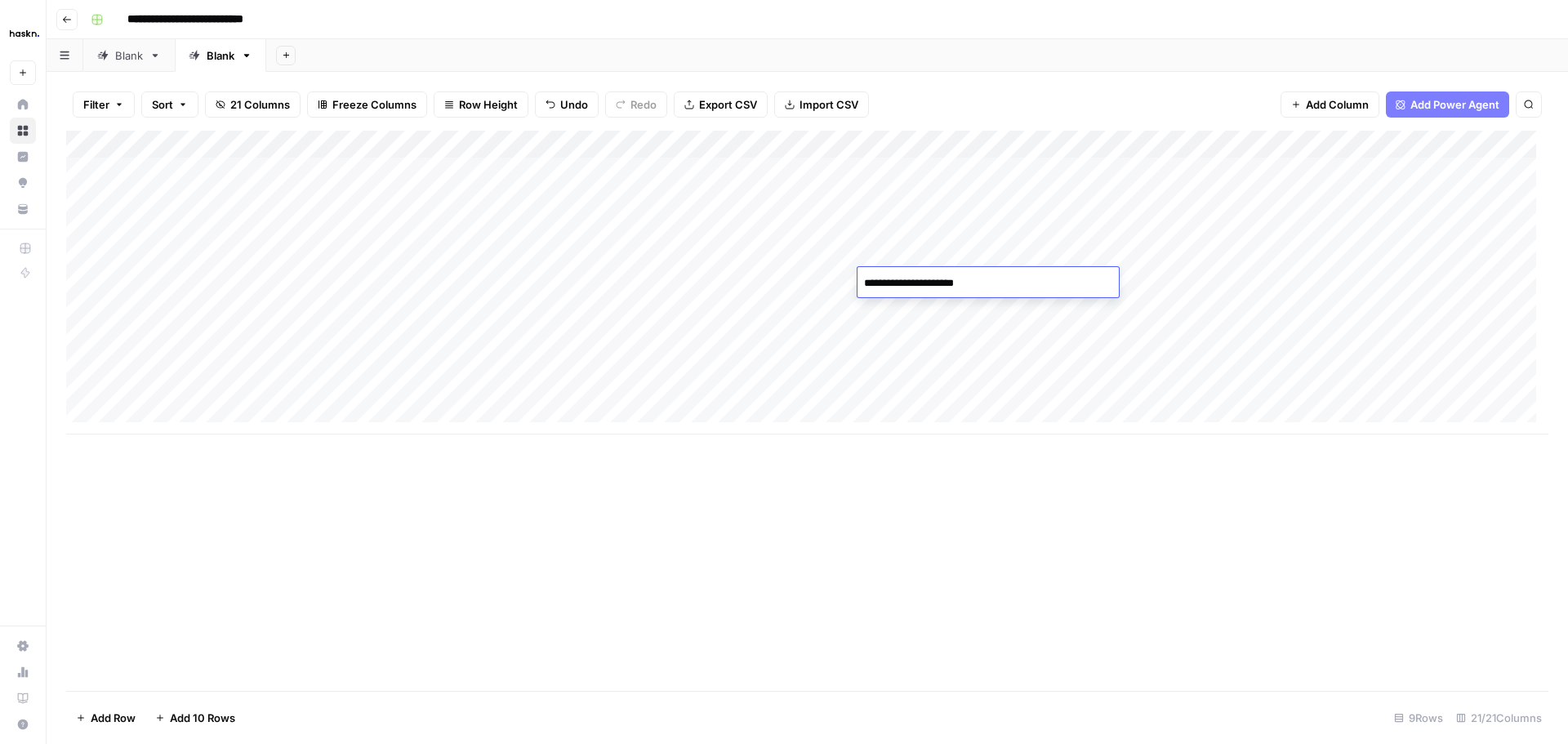
type textarea "**********"
click at [1108, 311] on div "Add Column" at bounding box center [807, 282] width 1482 height 304
click at [506, 182] on div "Add Column" at bounding box center [807, 282] width 1482 height 304
drag, startPoint x: 168, startPoint y: 168, endPoint x: 186, endPoint y: 361, distance: 193.8
click at [186, 361] on div "Add Column" at bounding box center [807, 282] width 1482 height 304
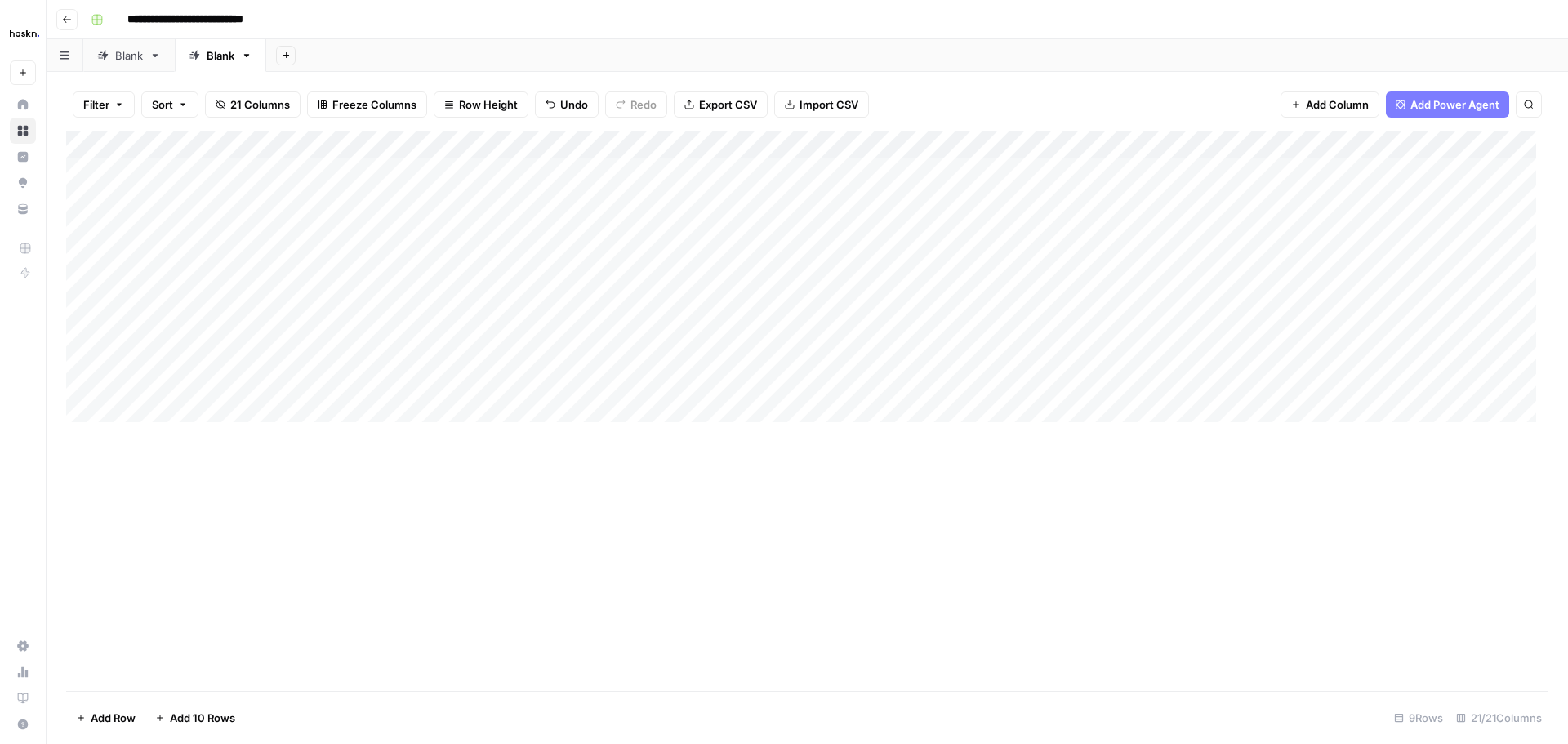
click at [255, 334] on div "Add Column" at bounding box center [807, 282] width 1482 height 304
click at [303, 331] on div "Add Column" at bounding box center [807, 282] width 1482 height 304
click at [238, 343] on div "Add Column" at bounding box center [807, 282] width 1482 height 304
click at [288, 342] on div "Add Column" at bounding box center [807, 282] width 1482 height 304
click at [237, 399] on div "Add Column" at bounding box center [807, 282] width 1482 height 304
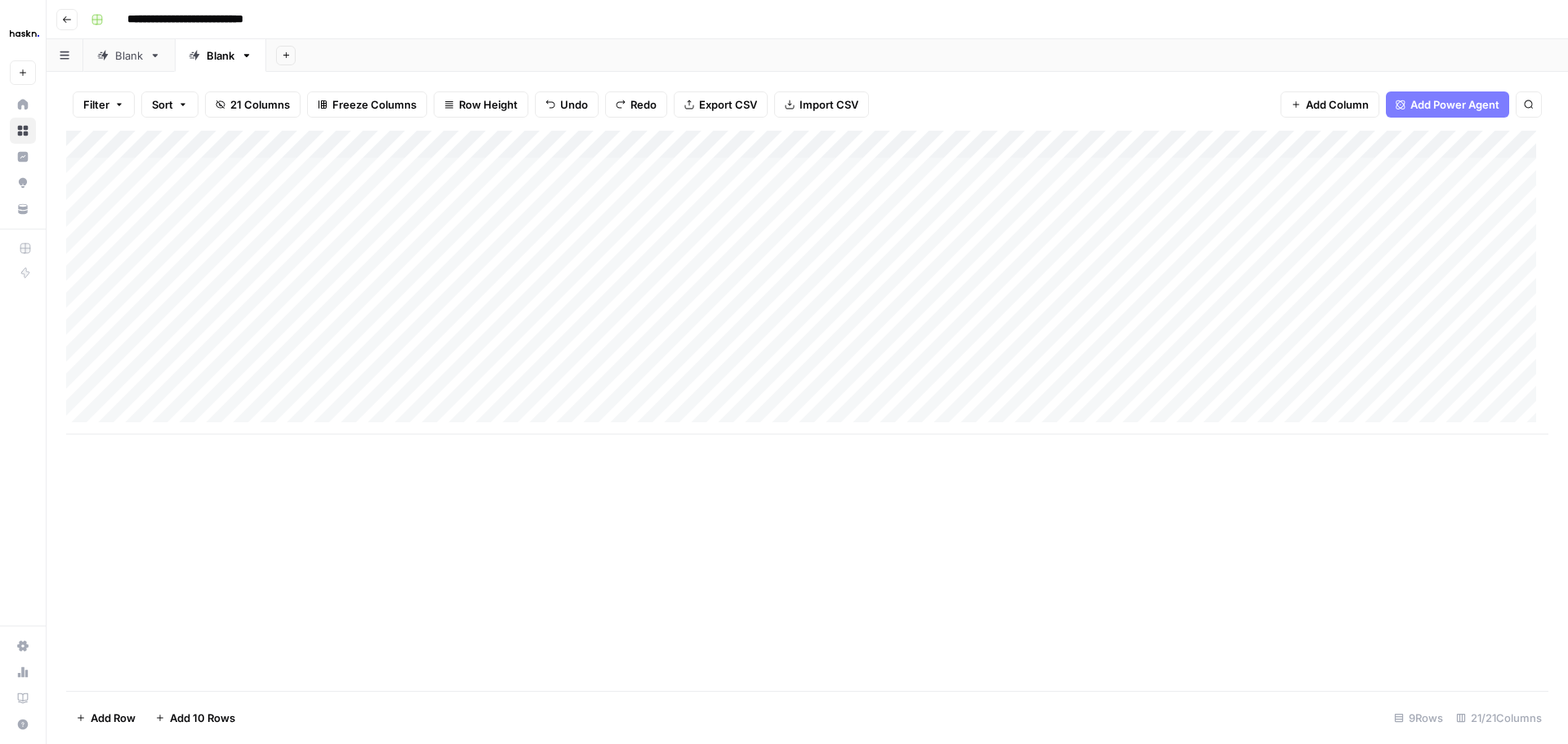
click at [384, 369] on div "Add Column" at bounding box center [807, 282] width 1482 height 304
drag, startPoint x: 690, startPoint y: 169, endPoint x: 842, endPoint y: 319, distance: 213.6
click at [842, 319] on div "Add Column" at bounding box center [807, 282] width 1482 height 304
click at [743, 171] on div "Add Column" at bounding box center [807, 282] width 1482 height 304
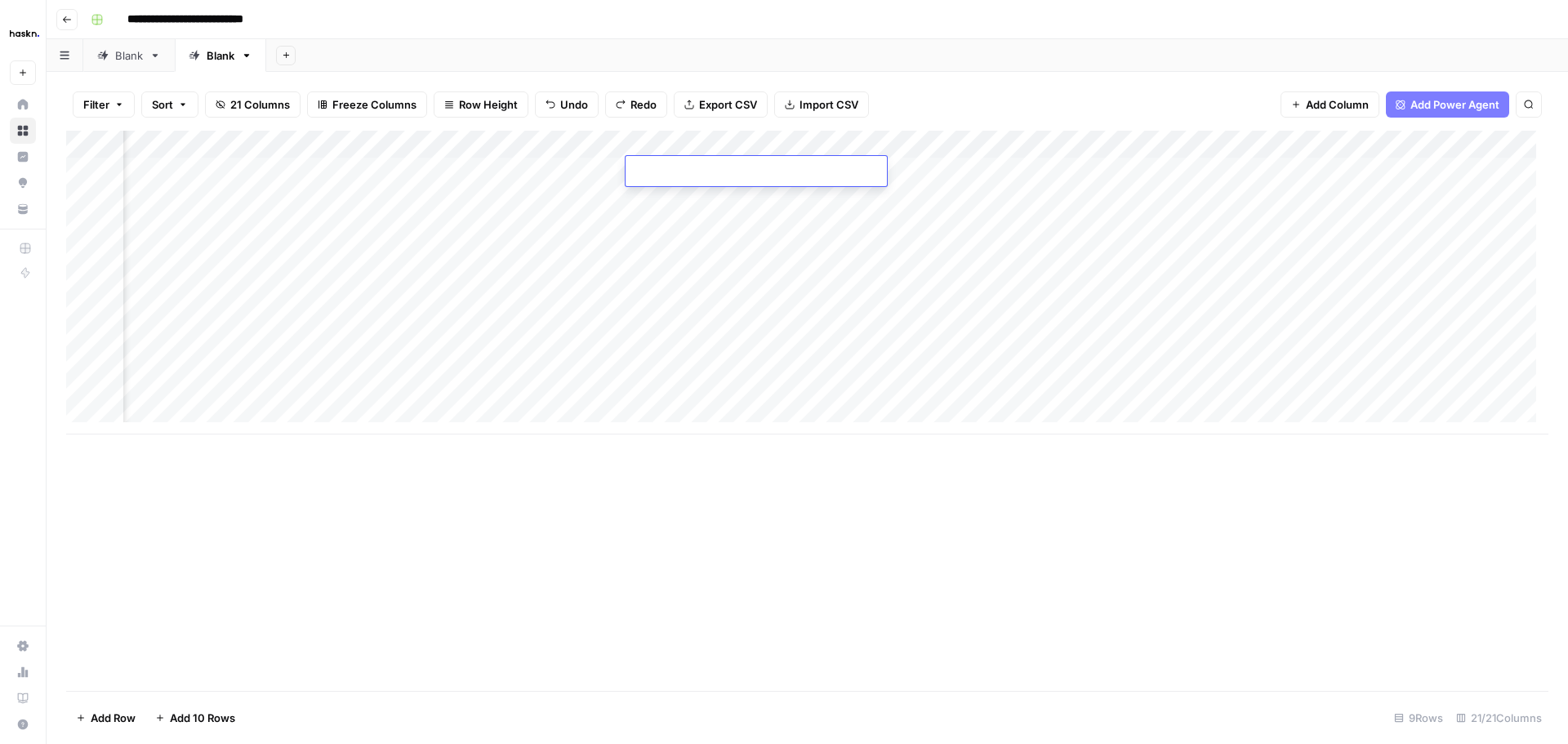
click at [824, 250] on div "Add Column" at bounding box center [807, 282] width 1482 height 304
drag, startPoint x: 718, startPoint y: 161, endPoint x: 734, endPoint y: 171, distance: 18.9
click at [734, 171] on div "Add Column" at bounding box center [807, 282] width 1482 height 304
click at [763, 220] on div "Add Column" at bounding box center [807, 282] width 1482 height 304
drag, startPoint x: 722, startPoint y: 163, endPoint x: 840, endPoint y: 178, distance: 118.9
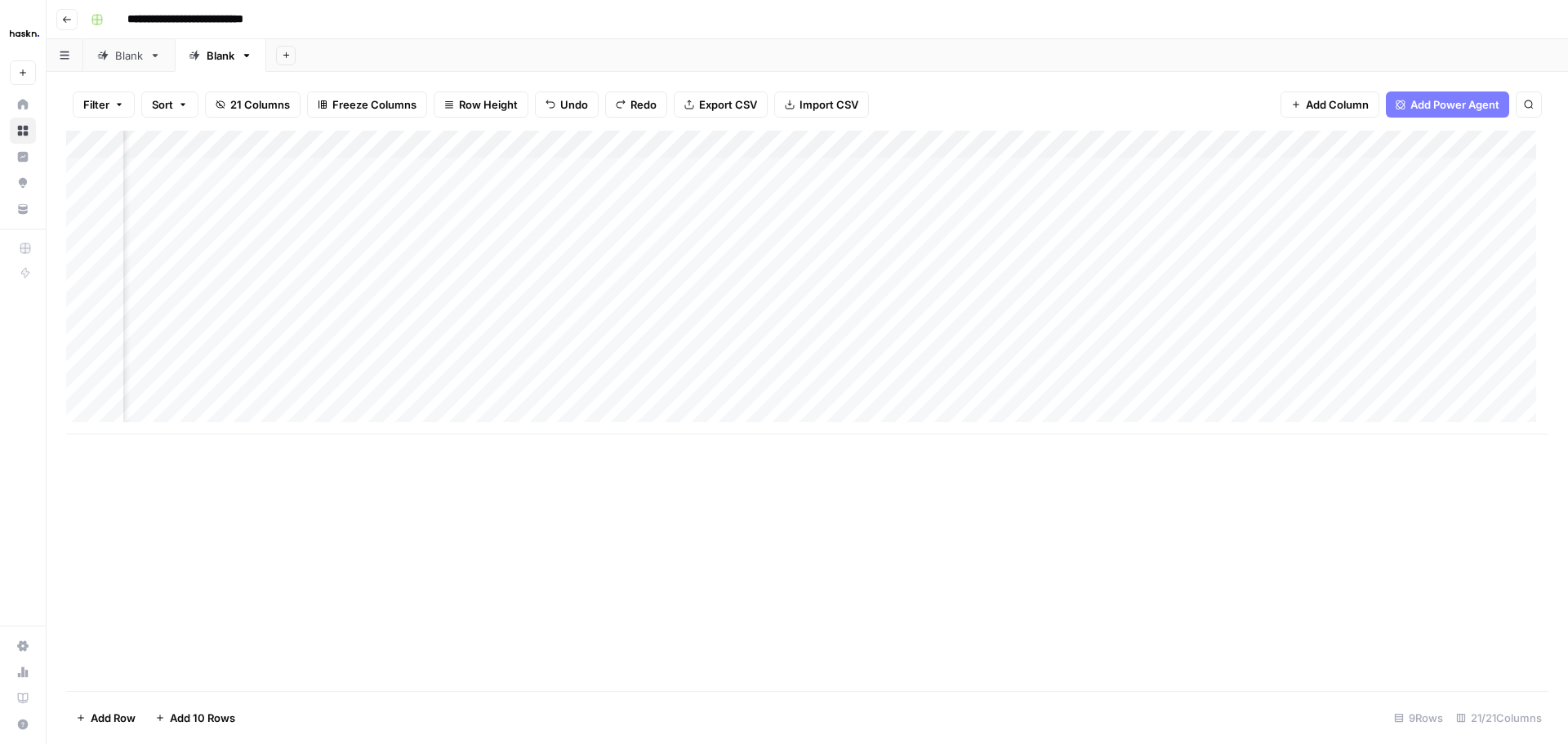
click at [840, 178] on div "Add Column" at bounding box center [807, 282] width 1482 height 304
click at [933, 142] on div "Add Column" at bounding box center [807, 282] width 1482 height 304
click at [953, 185] on span "All Rows" at bounding box center [992, 181] width 103 height 16
click at [1151, 104] on div "Filter Sort 21 Columns Freeze Columns Row Height Undo Redo Export CSV Import CS…" at bounding box center [807, 105] width 1482 height 52
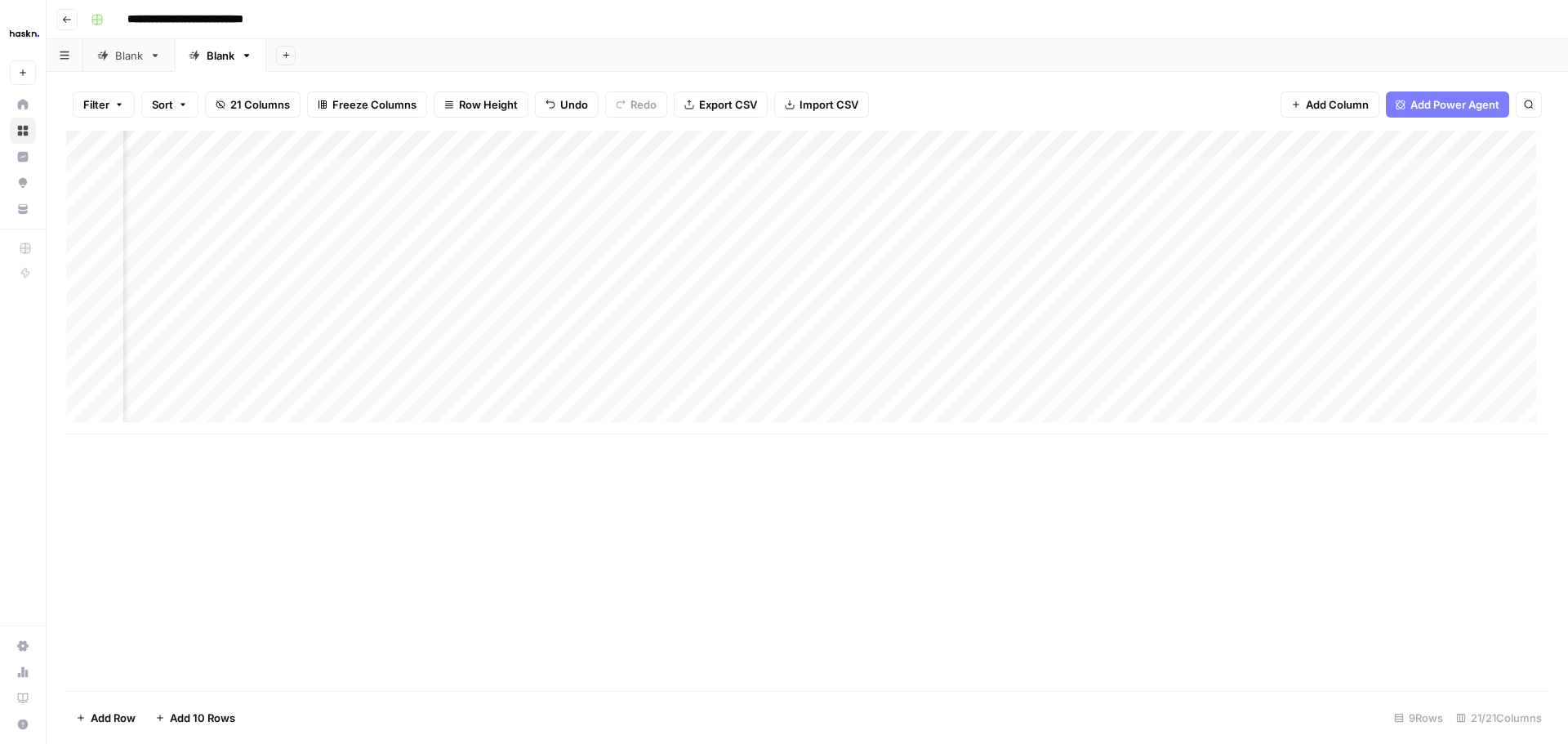
drag, startPoint x: 970, startPoint y: 171, endPoint x: 1166, endPoint y: 372, distance: 280.7
click at [1166, 372] on div "Add Column" at bounding box center [807, 282] width 1482 height 304
